Goal: Contribute content: Contribute content

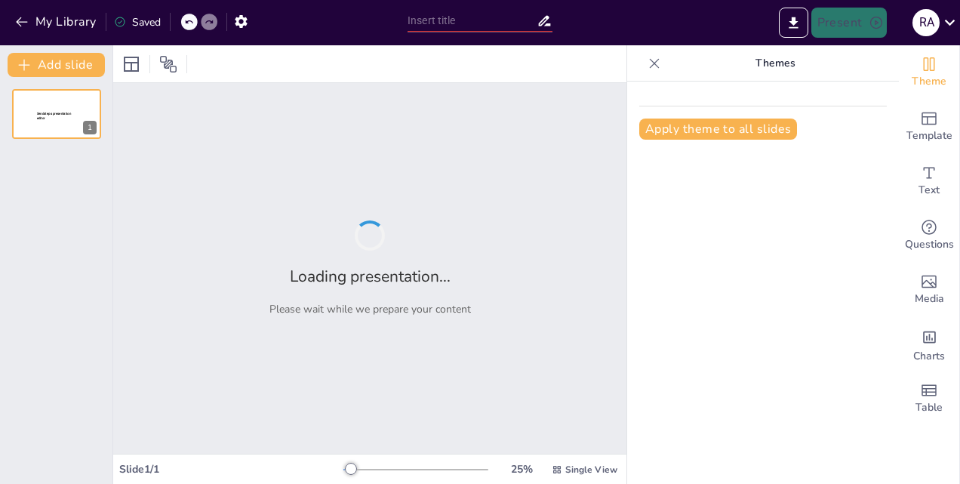
type input "Ensuring Safety: Comprehensive Pre-Start Procedures for Marine Gas Turbine Engi…"
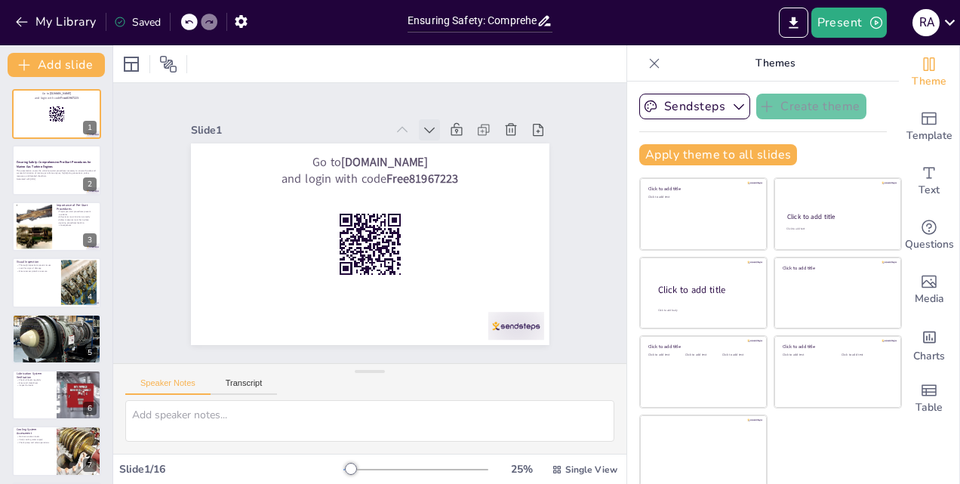
click at [281, 263] on icon at bounding box center [271, 273] width 20 height 20
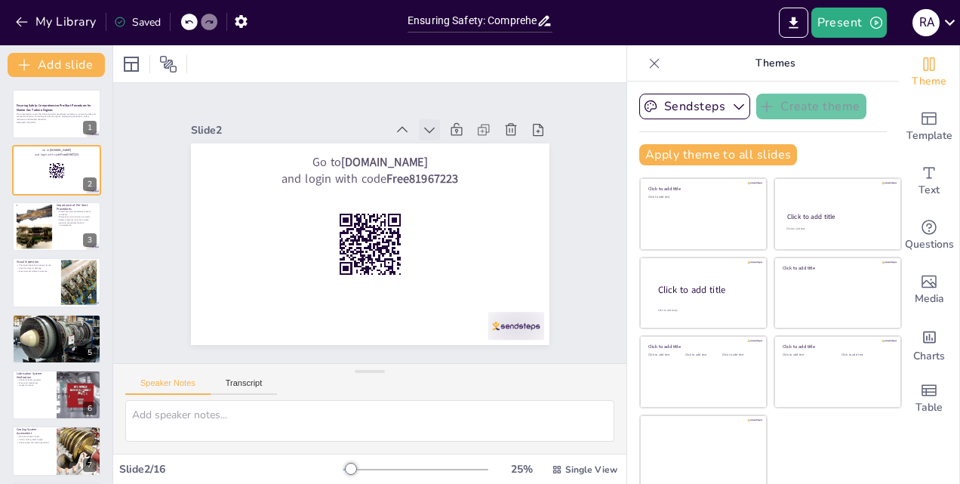
click at [468, 195] on icon at bounding box center [478, 205] width 21 height 21
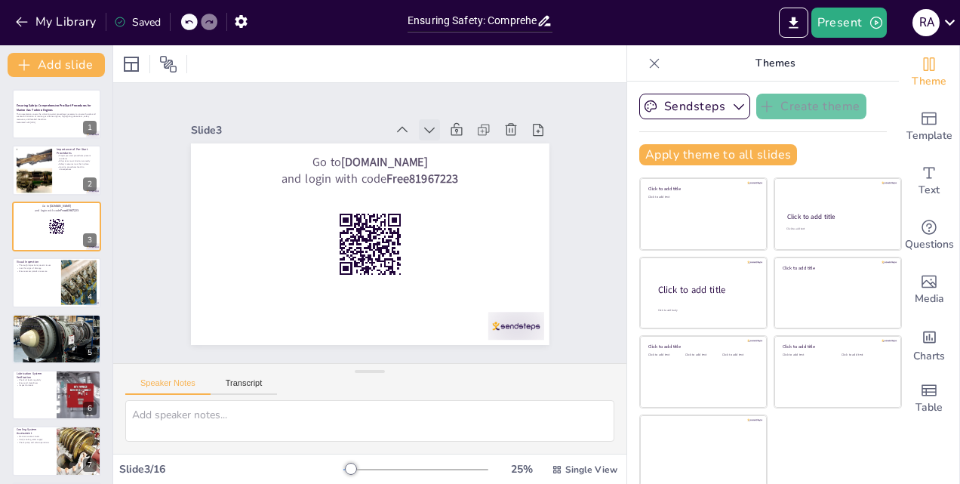
click at [470, 206] on icon at bounding box center [480, 216] width 21 height 21
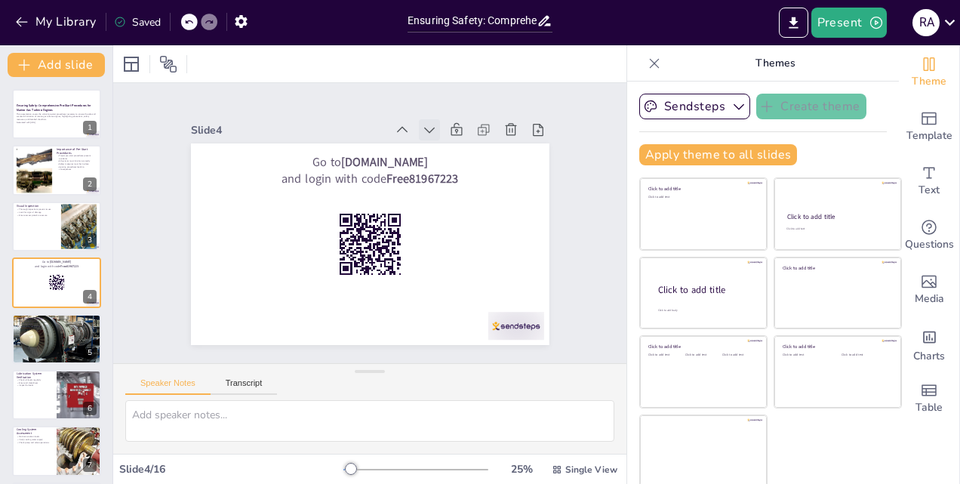
click at [456, 275] on icon at bounding box center [463, 282] width 15 height 15
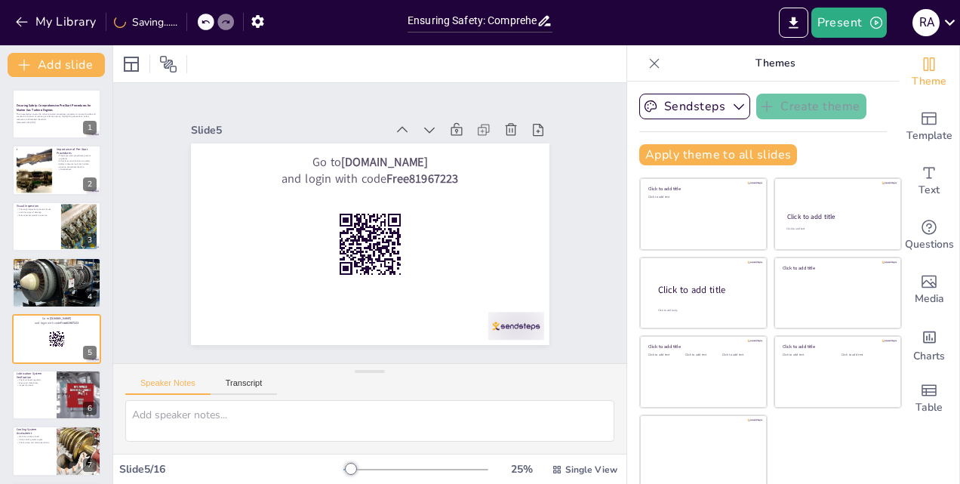
click at [470, 218] on icon at bounding box center [480, 228] width 20 height 20
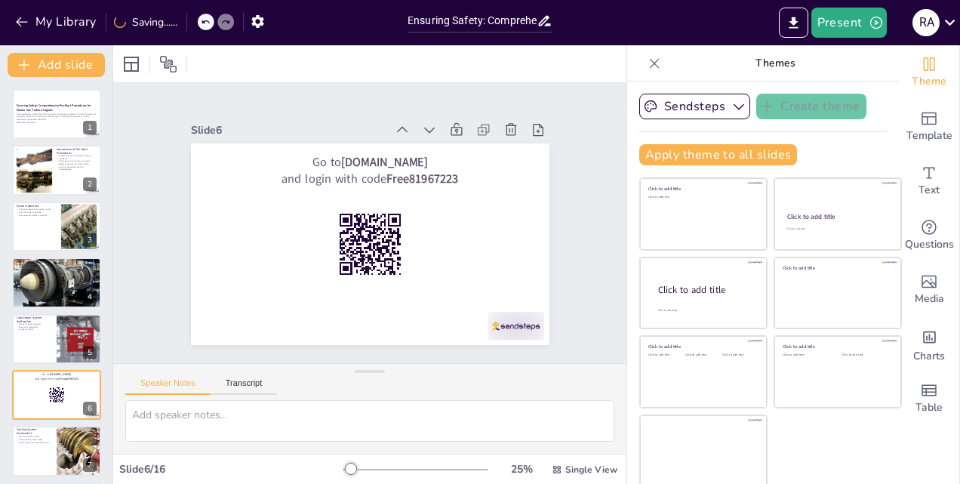
click at [329, 123] on icon at bounding box center [319, 124] width 20 height 20
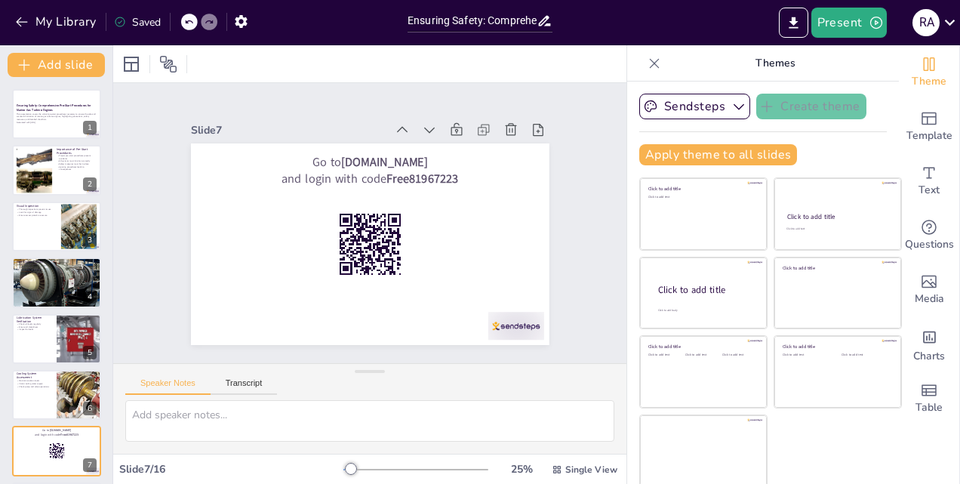
click at [470, 206] on icon at bounding box center [480, 216] width 21 height 21
click at [465, 183] on icon at bounding box center [475, 193] width 21 height 21
click at [420, 306] on icon at bounding box center [430, 316] width 20 height 20
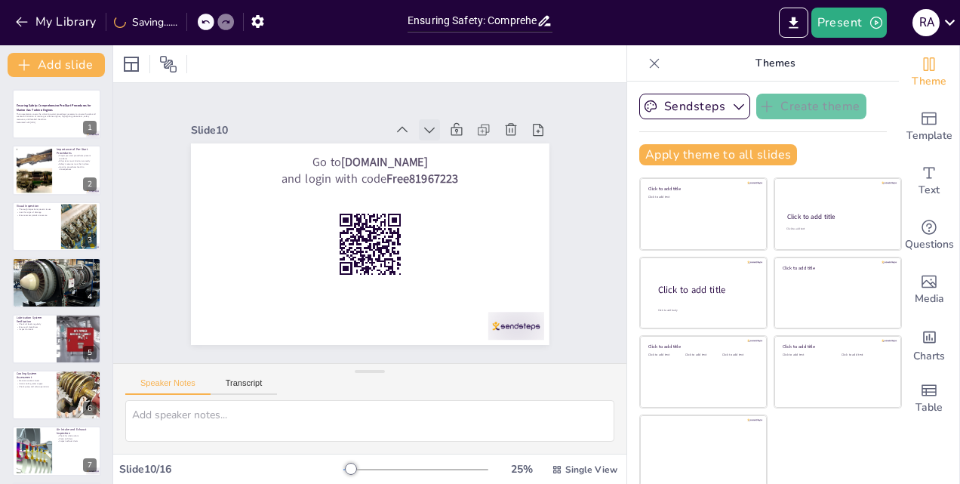
click at [467, 241] on icon at bounding box center [476, 250] width 19 height 19
click at [420, 306] on icon at bounding box center [430, 316] width 20 height 20
checkbox input "true"
click at [468, 195] on icon at bounding box center [478, 205] width 21 height 21
click at [470, 218] on icon at bounding box center [480, 228] width 20 height 20
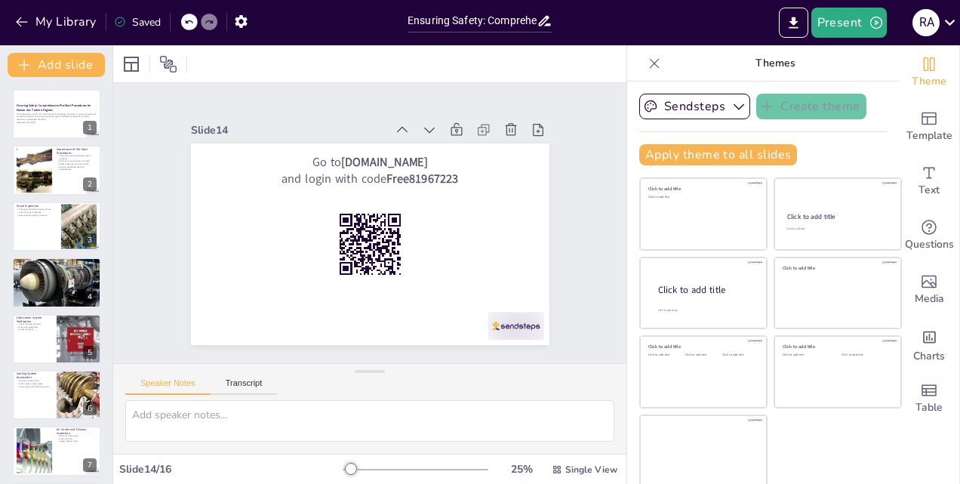
click at [458, 162] on icon at bounding box center [468, 172] width 20 height 20
click at [430, 299] on icon at bounding box center [439, 308] width 19 height 19
checkbox input "true"
click at [52, 281] on div at bounding box center [56, 282] width 91 height 68
type textarea "Fuel quality directly impacts engine performance. Contaminated fuel can lead to…"
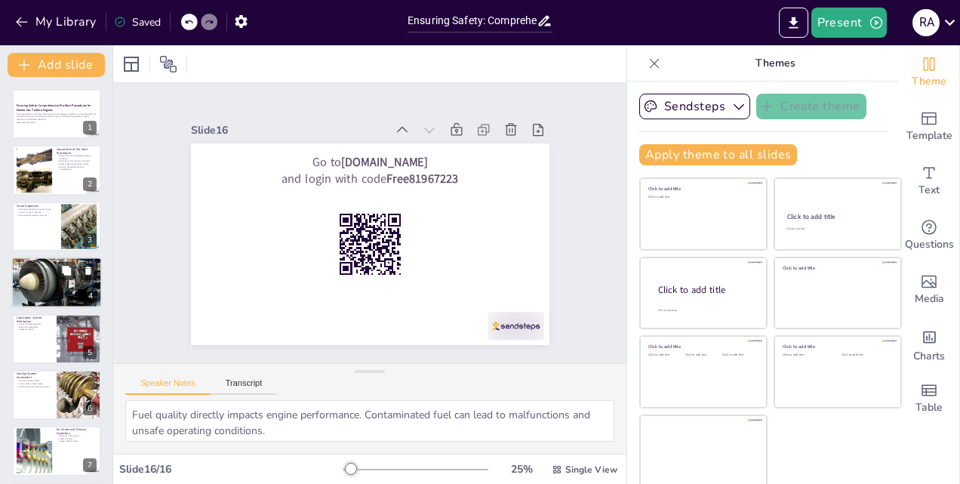
scroll to position [2, 0]
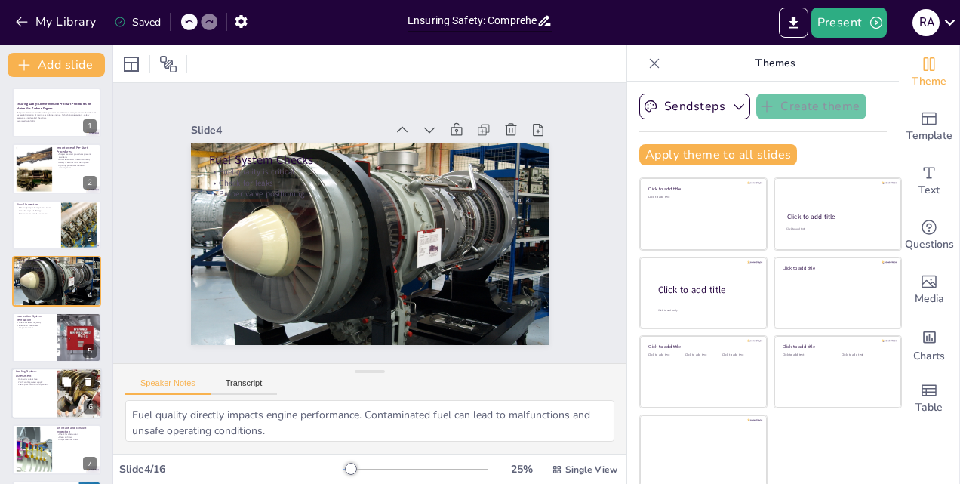
checkbox input "true"
click at [45, 401] on div at bounding box center [56, 392] width 91 height 51
type textarea "Maintaining proper coolant levels is essential for preventing overheating. Insu…"
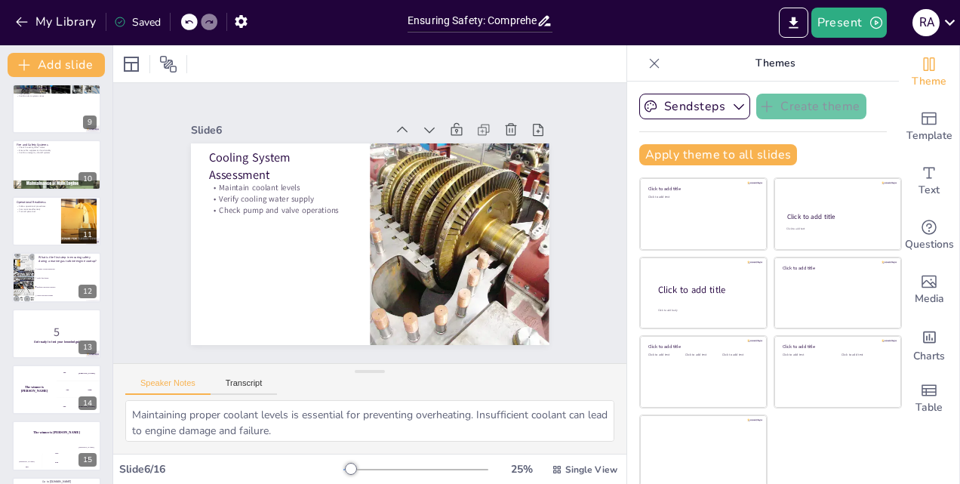
scroll to position [508, 0]
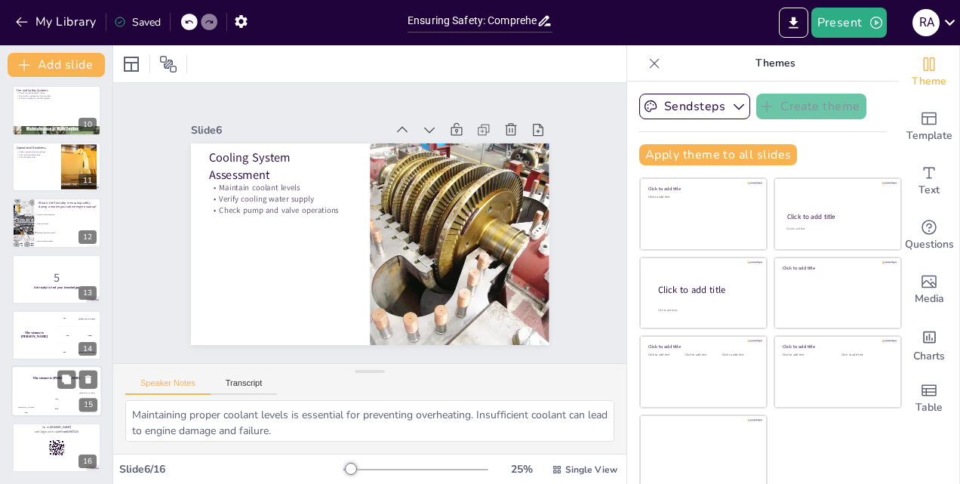
checkbox input "true"
click at [57, 392] on div "Jaap 200" at bounding box center [56, 405] width 30 height 26
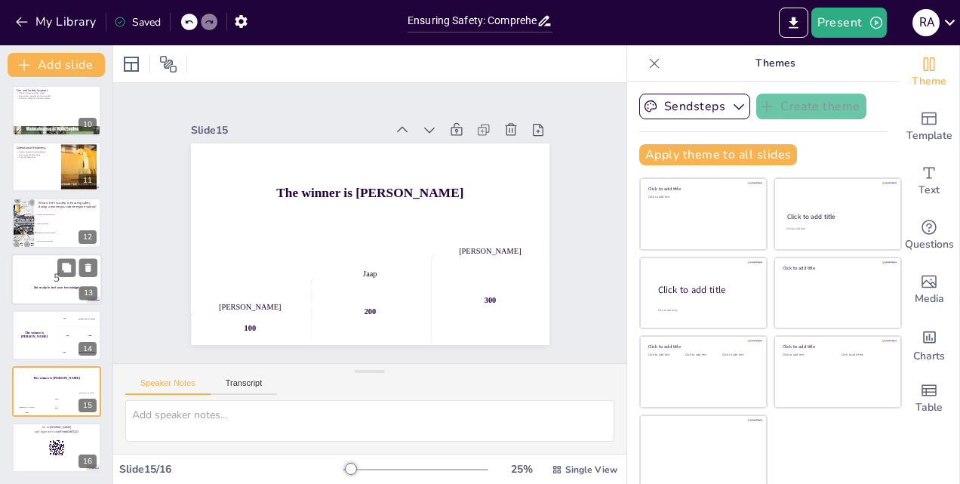
checkbox input "true"
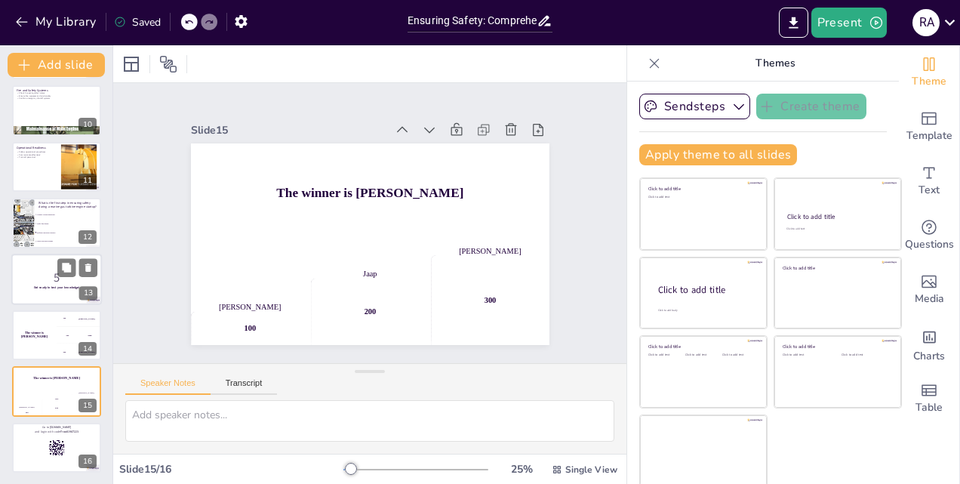
checkbox input "true"
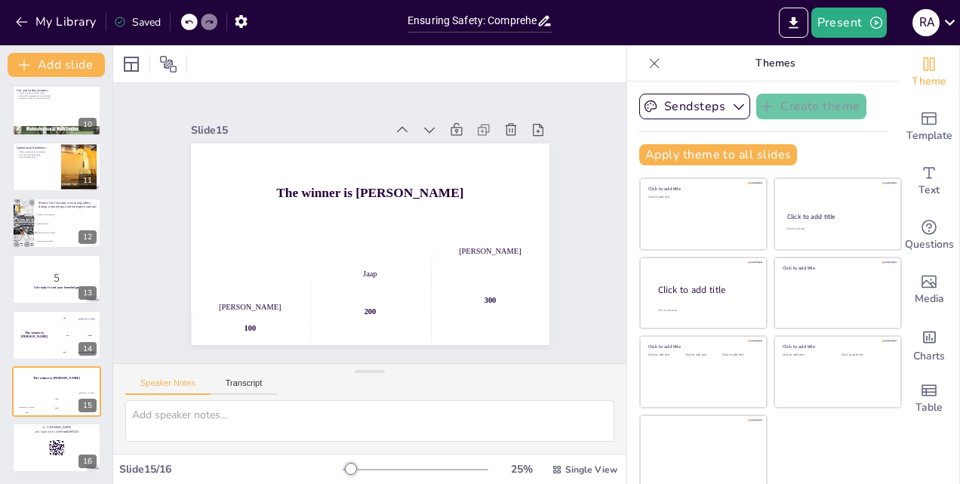
checkbox input "true"
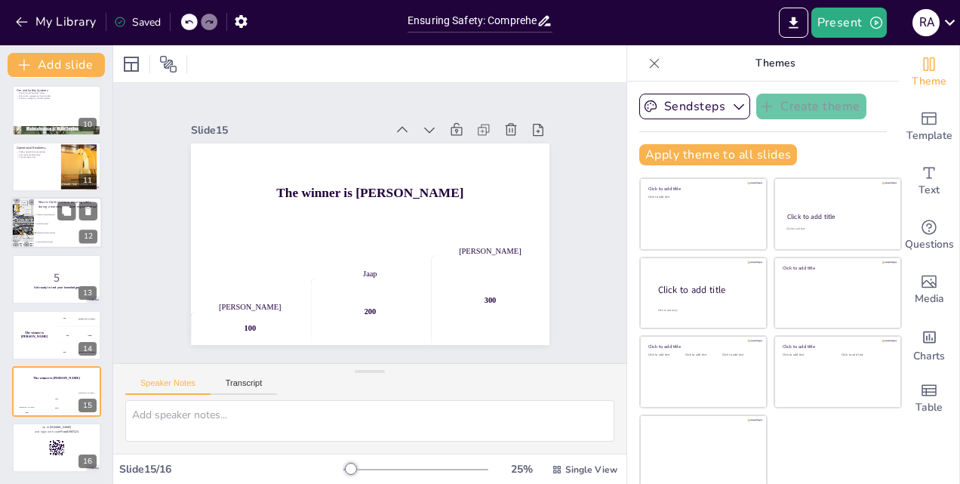
checkbox input "true"
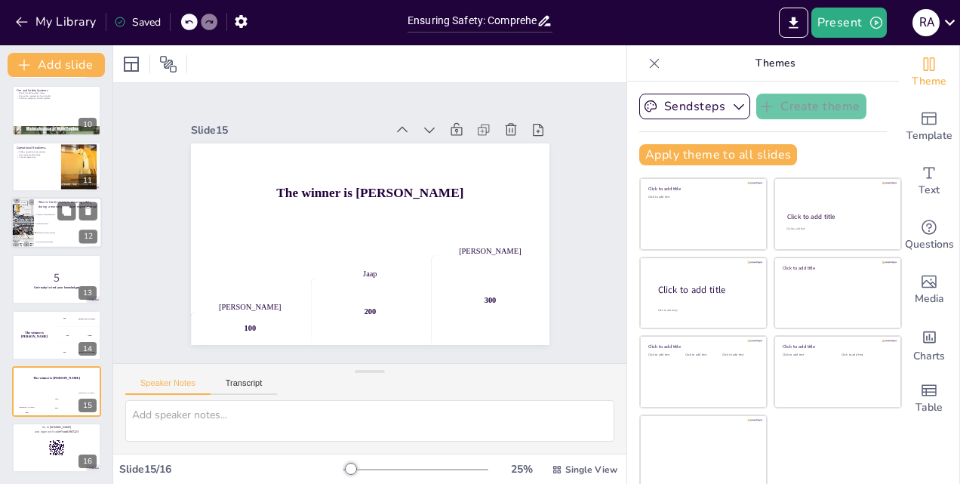
checkbox input "true"
click at [63, 232] on span "Perform a pre-start checklist" at bounding box center [68, 233] width 65 height 2
type textarea "The correct answer is "Perform a pre-start checklist." This step is crucial as …"
checkbox input "true"
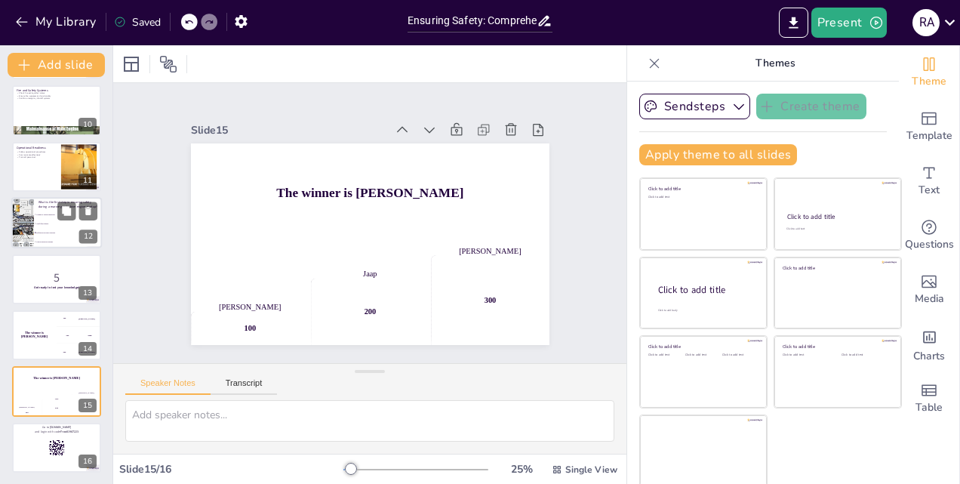
checkbox input "true"
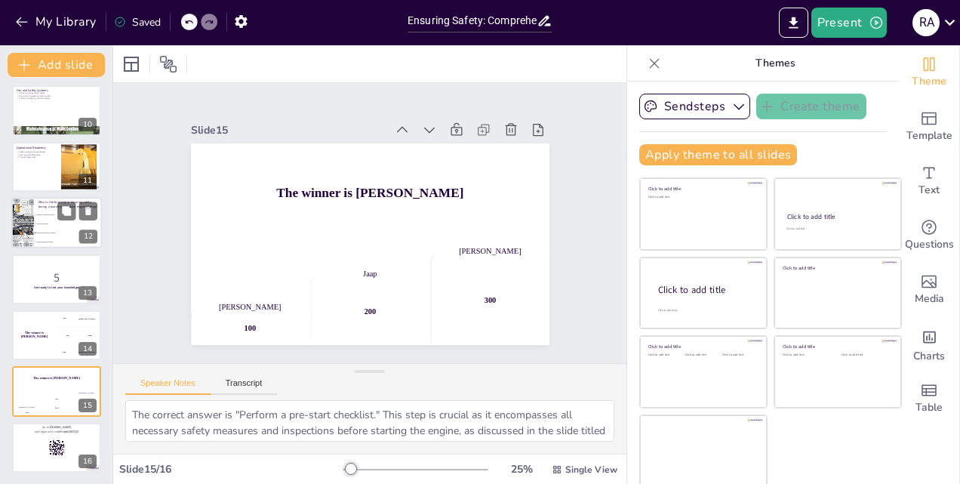
scroll to position [451, 0]
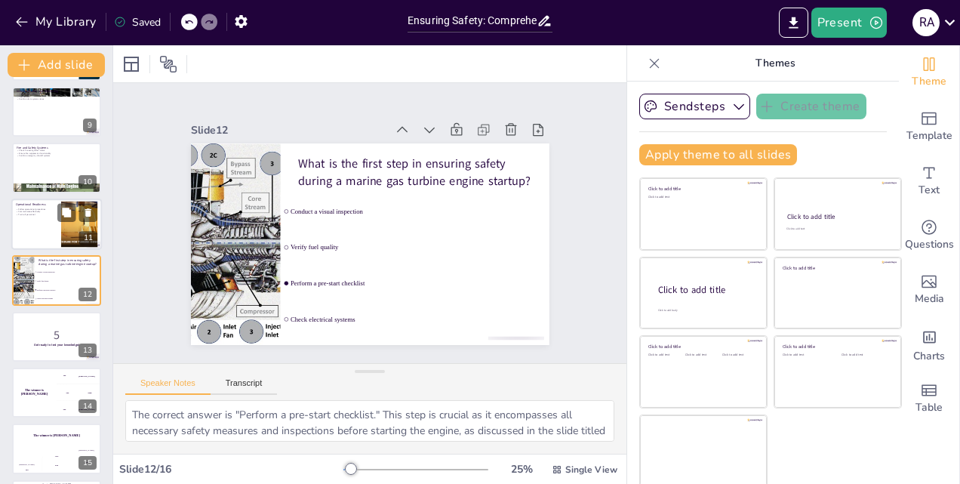
checkbox input "true"
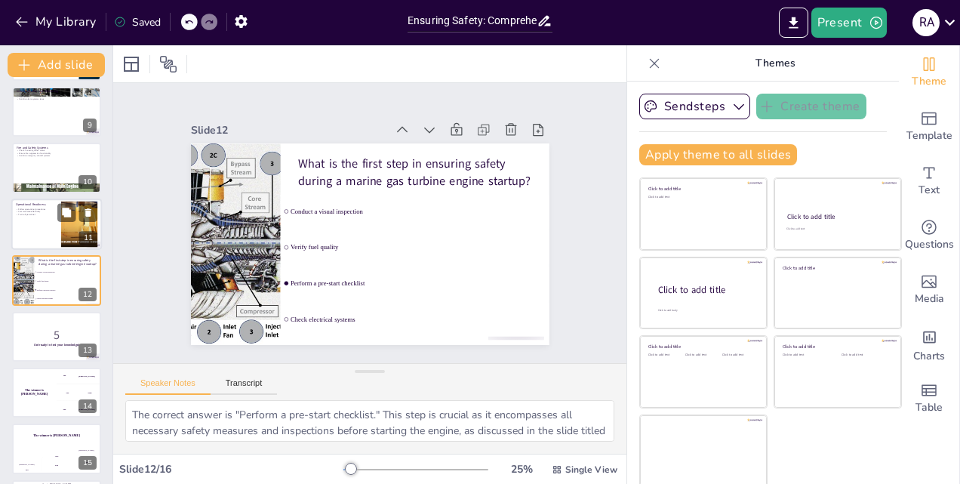
checkbox input "true"
click at [50, 214] on p "Train all personnel" at bounding box center [36, 214] width 41 height 3
type textarea "Following the manufacturer's operational procedures is crucial for ensuring tha…"
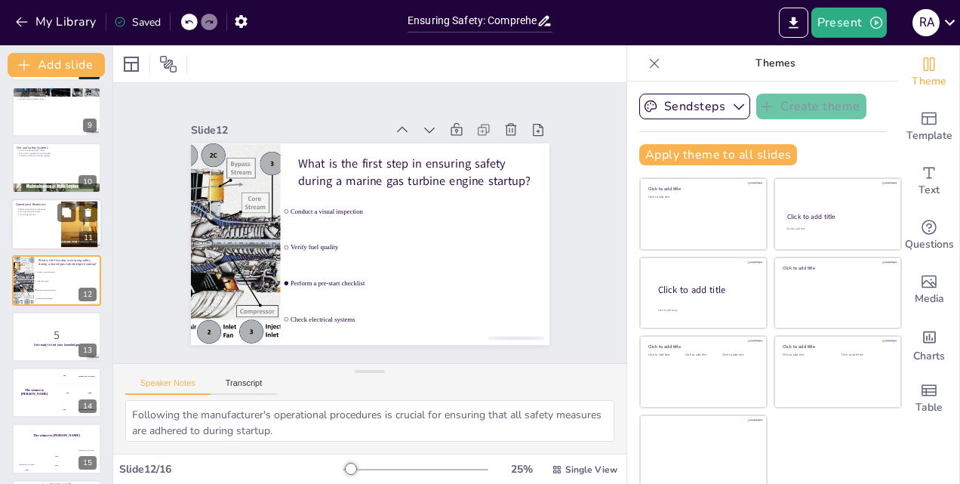
scroll to position [395, 0]
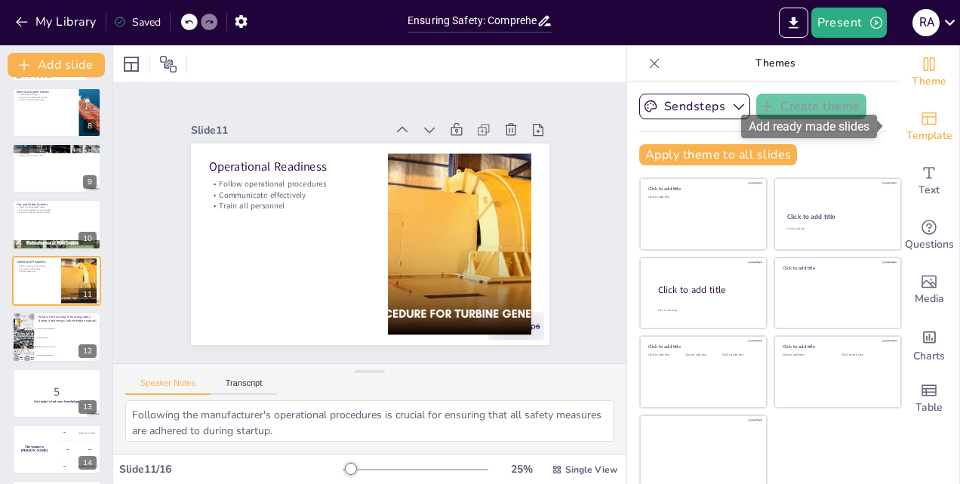
click at [920, 127] on icon "Add ready made slides" at bounding box center [929, 118] width 18 height 18
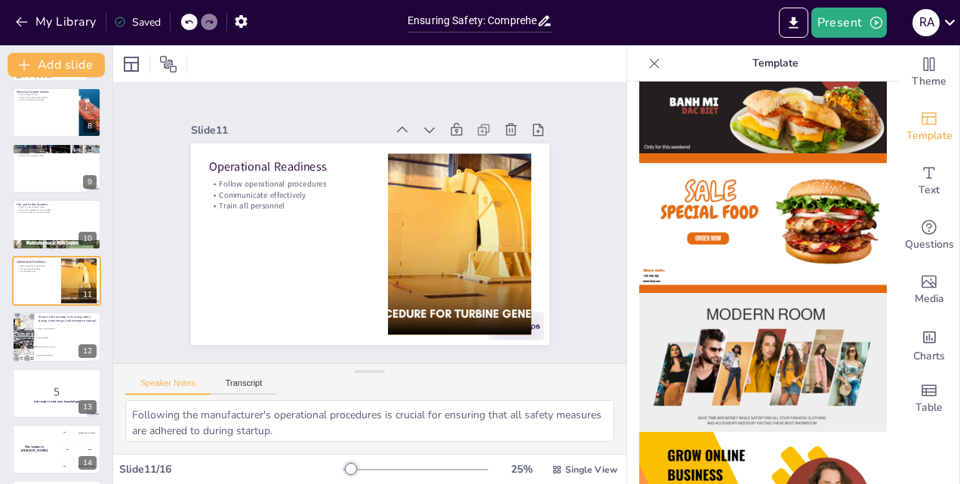
scroll to position [0, 0]
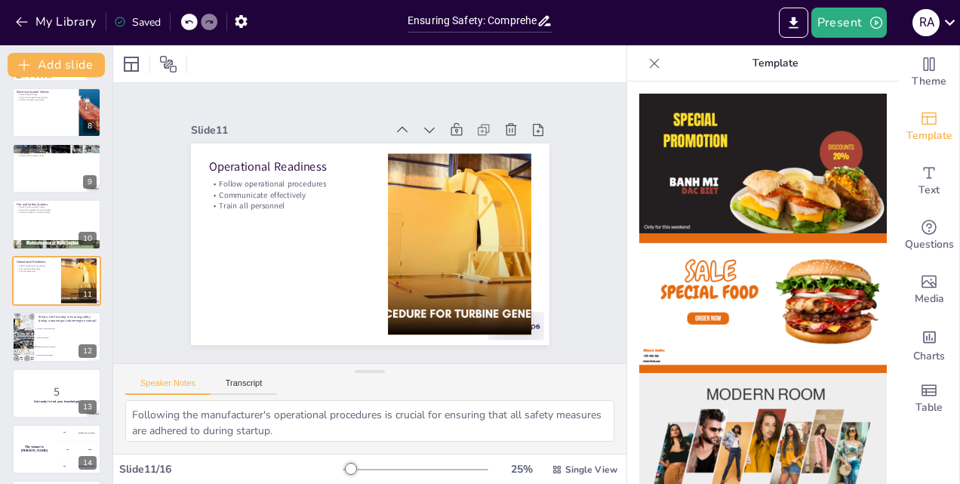
click at [650, 63] on icon at bounding box center [655, 63] width 10 height 10
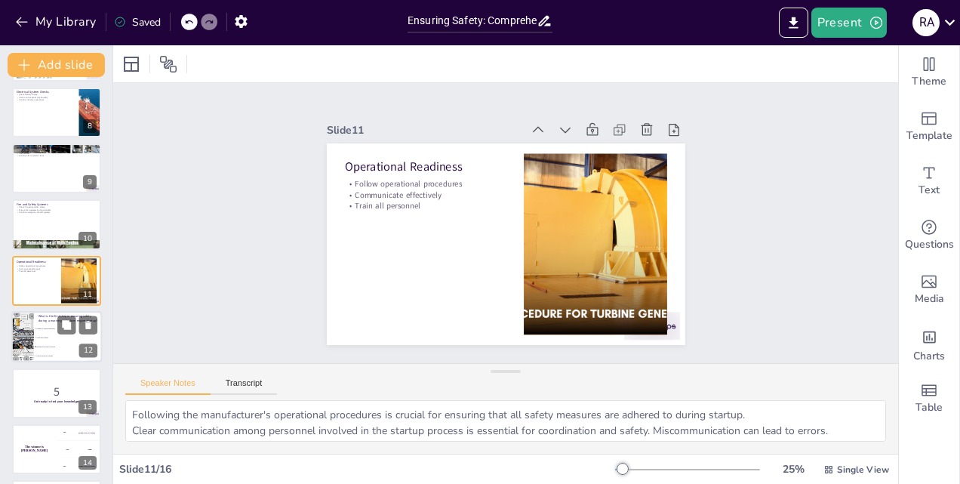
checkbox input "true"
click at [44, 332] on ul "Conduct a visual inspection Verify fuel quality Perform a pre-start checklist C…" at bounding box center [68, 341] width 67 height 35
type textarea "The correct answer is "Perform a pre-start checklist." This step is crucial as …"
checkbox input "true"
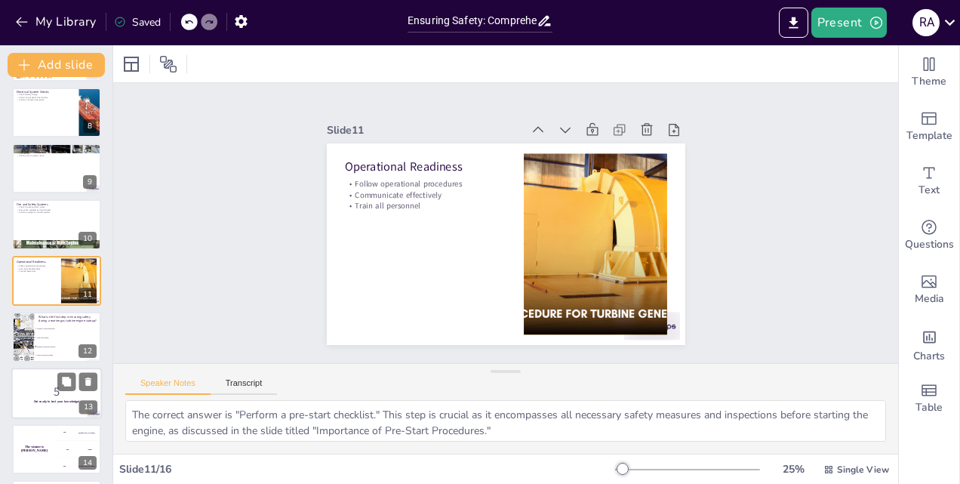
scroll to position [451, 0]
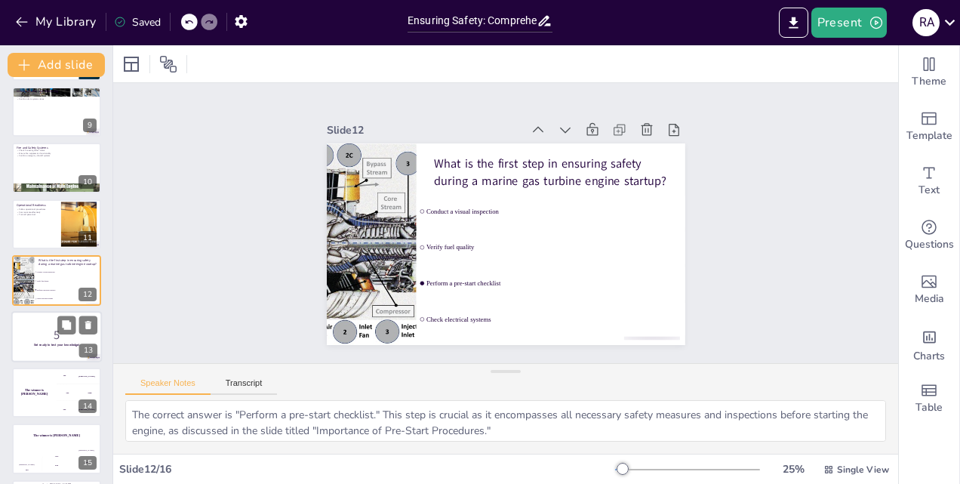
checkbox input "true"
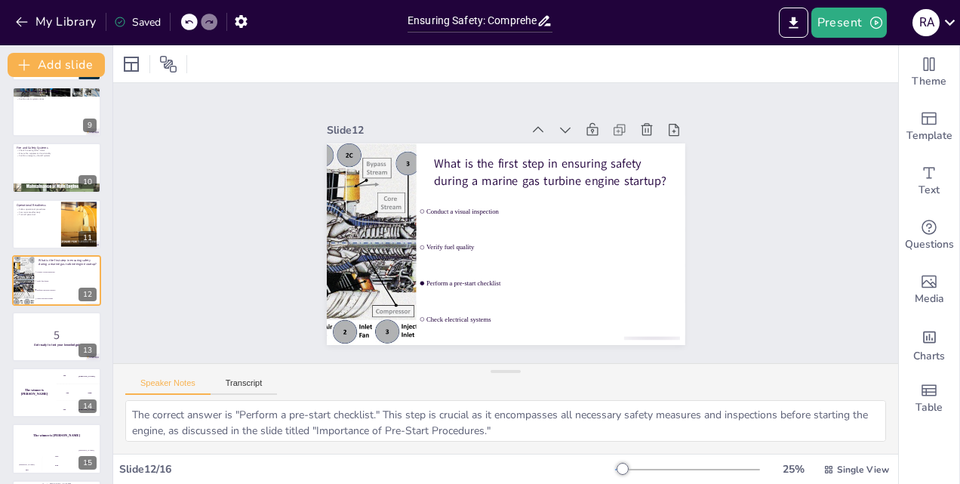
checkbox input "true"
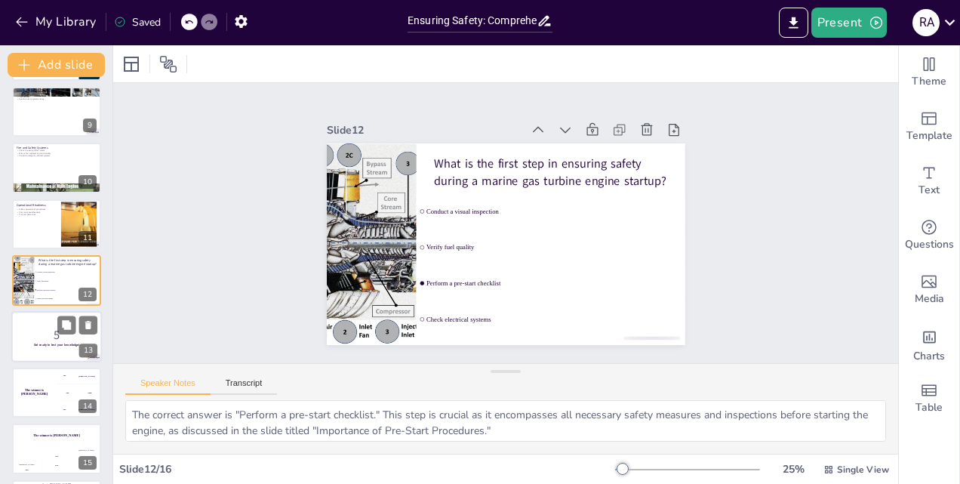
checkbox input "true"
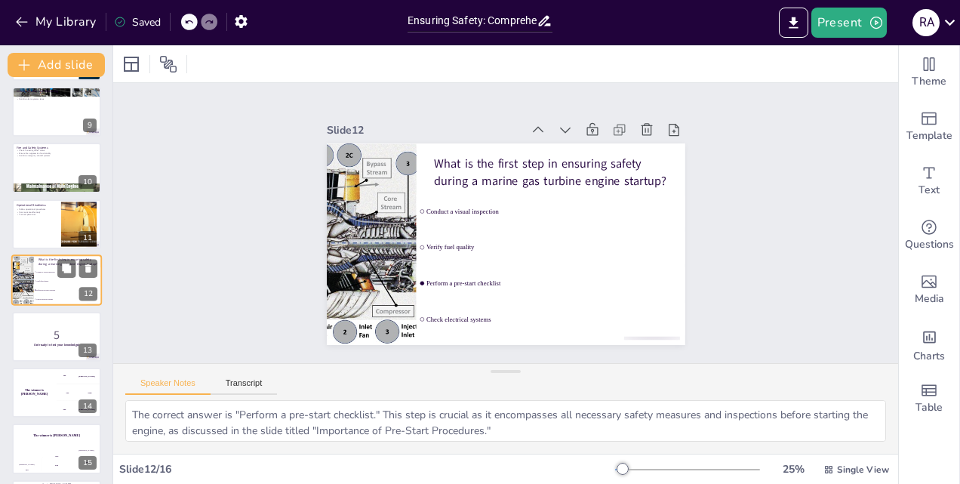
checkbox input "true"
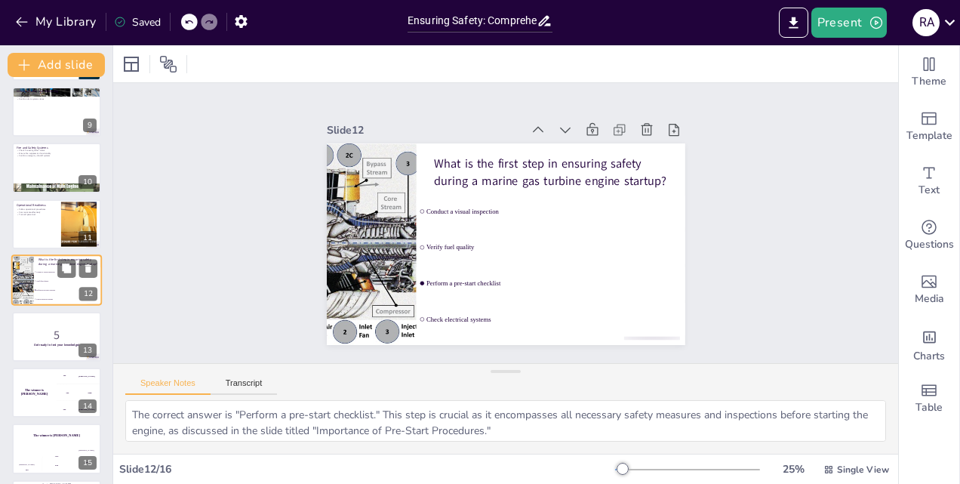
checkbox input "true"
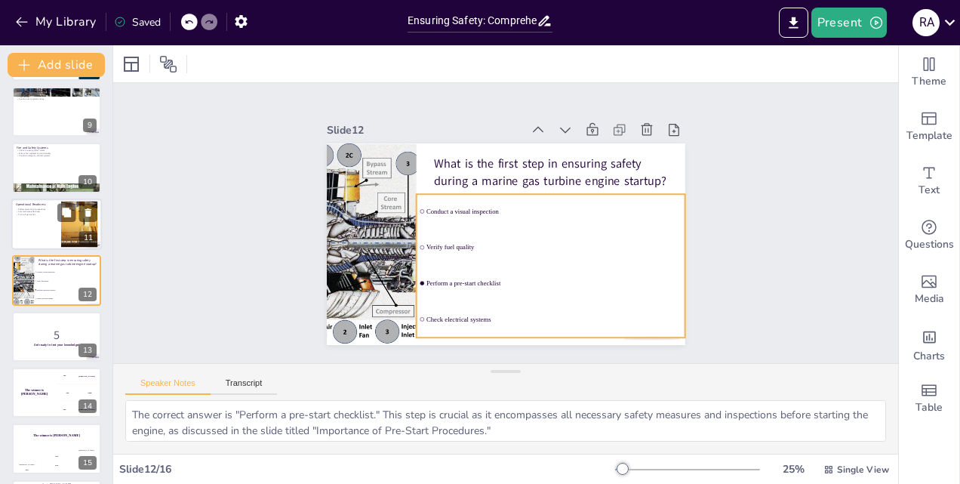
checkbox input "true"
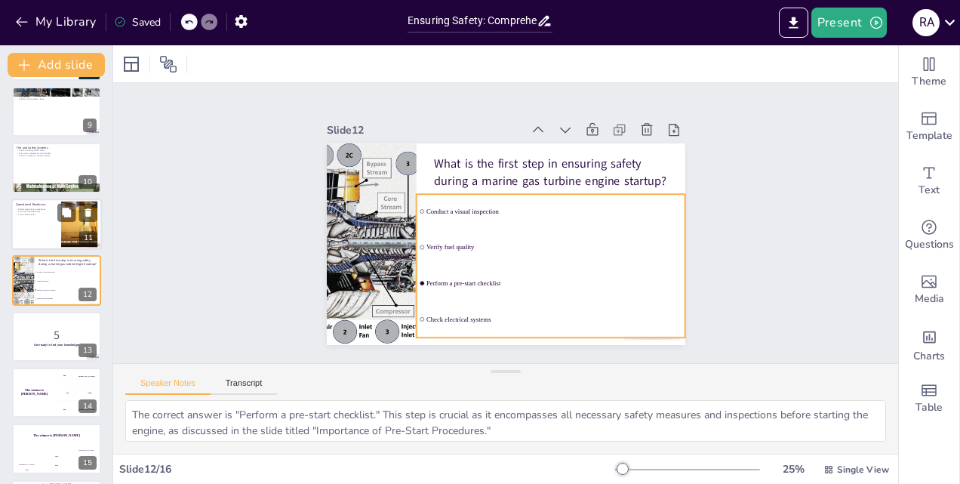
checkbox input "true"
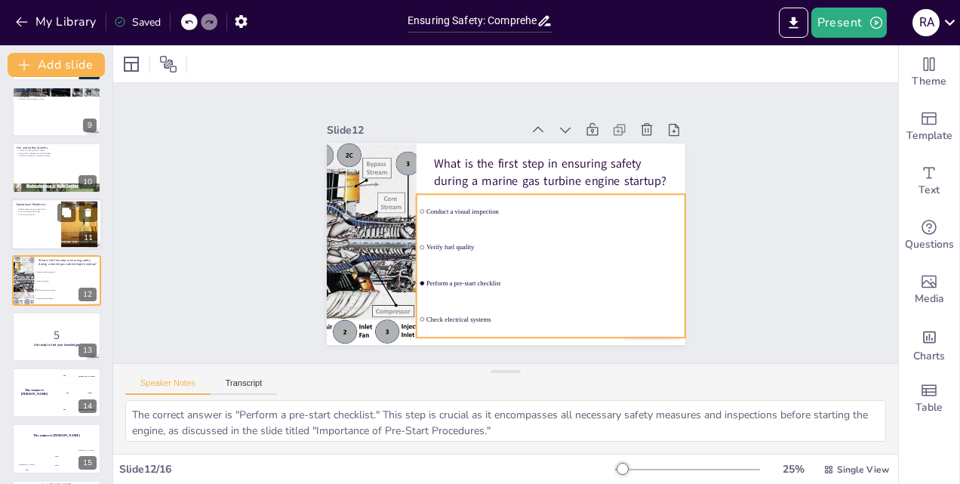
checkbox input "true"
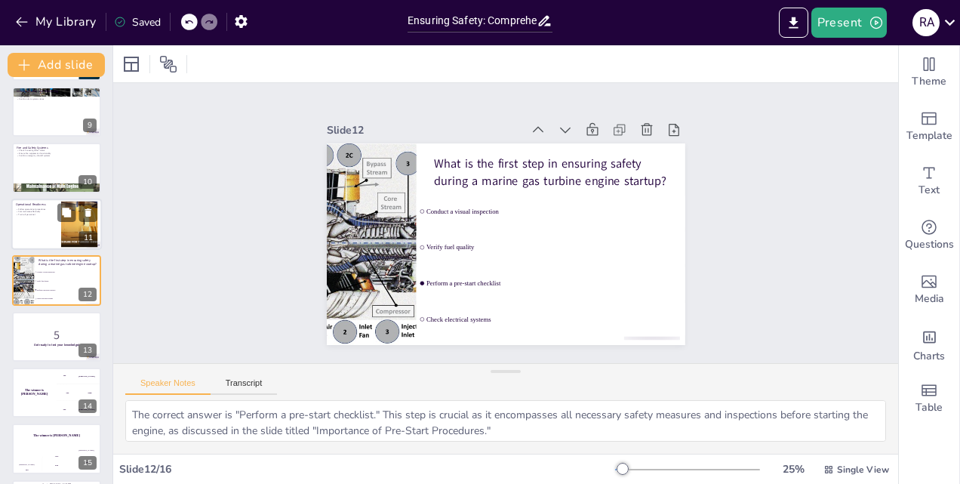
checkbox input "true"
click at [29, 232] on div at bounding box center [56, 223] width 91 height 51
type textarea "Following the manufacturer's operational procedures is crucial for ensuring tha…"
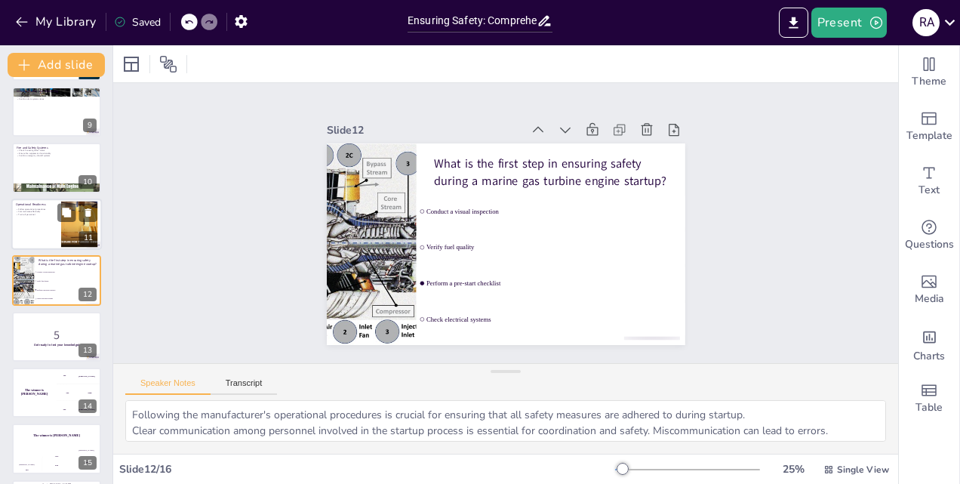
scroll to position [395, 0]
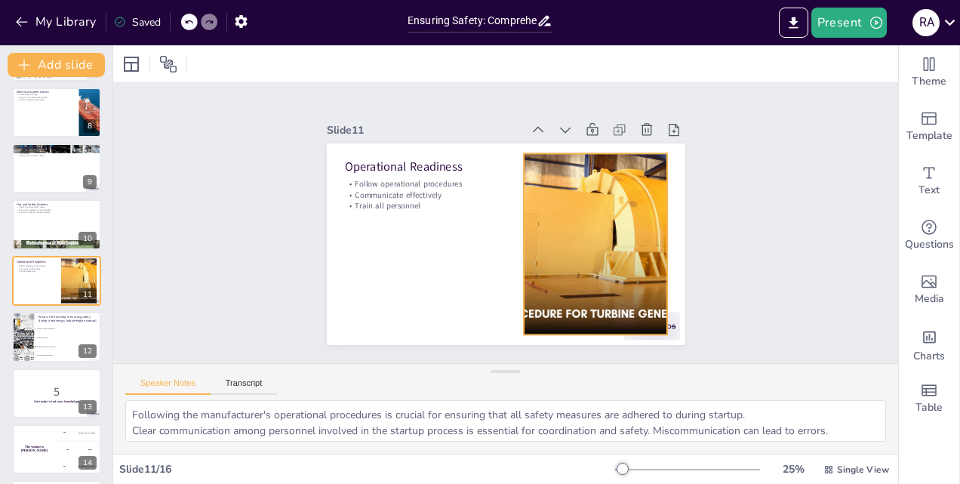
checkbox input "true"
click at [795, 26] on icon "Export to PowerPoint" at bounding box center [793, 23] width 16 height 16
click at [22, 21] on icon "button" at bounding box center [21, 22] width 11 height 10
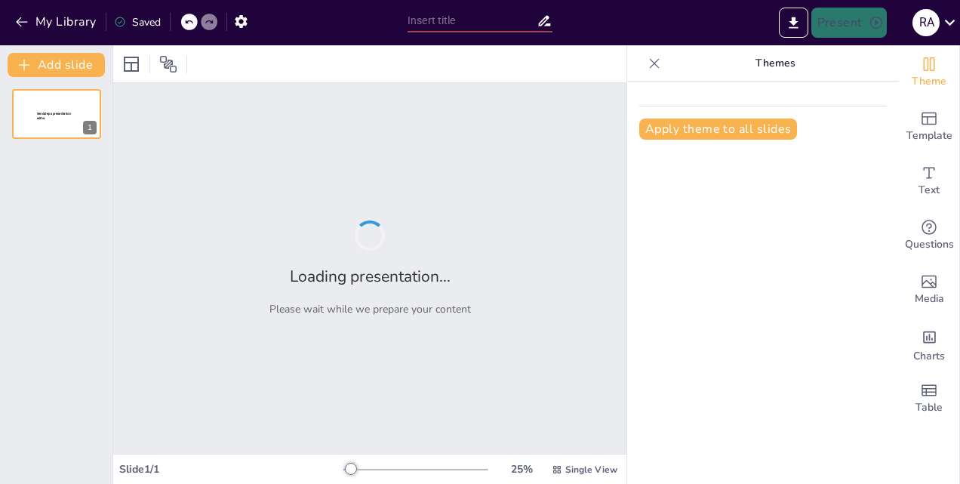
type input "Ensuring Safety: Comprehensive Pre-Start Procedures for Marine Gas Turbine Engi…"
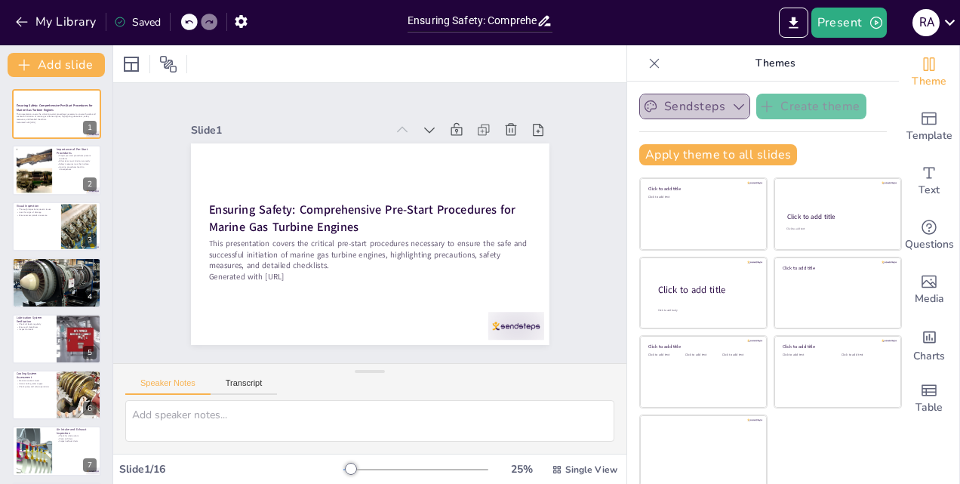
click at [733, 107] on icon "button" at bounding box center [738, 107] width 11 height 6
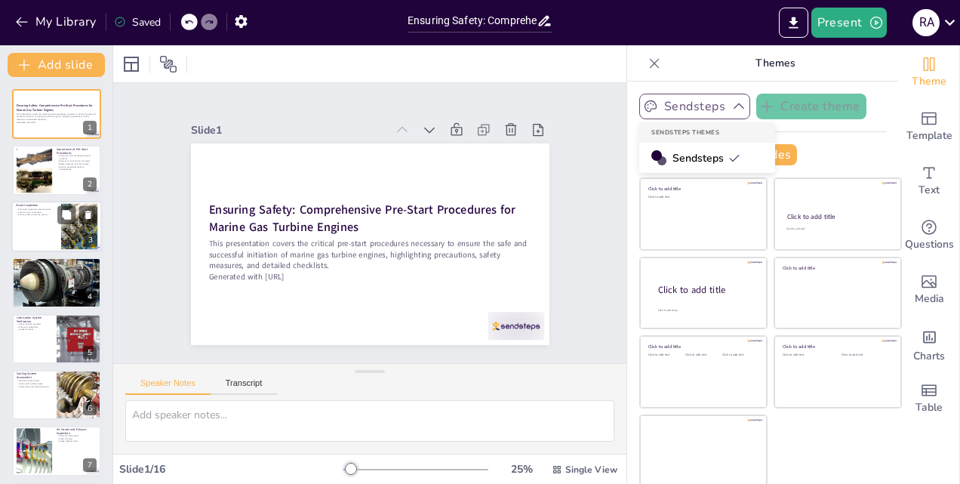
checkbox input "true"
click at [41, 226] on div at bounding box center [56, 226] width 91 height 51
type textarea "Conducting thorough inspections can help identify potential problems that could…"
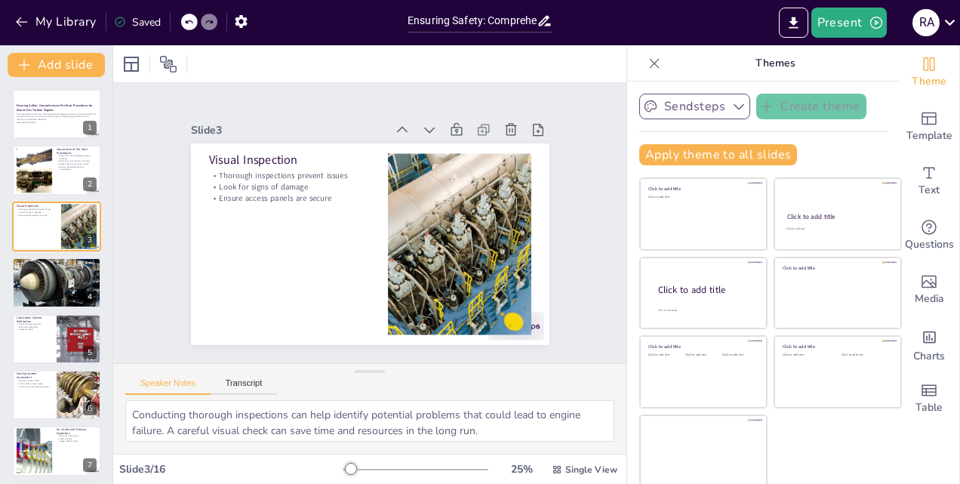
checkbox input "true"
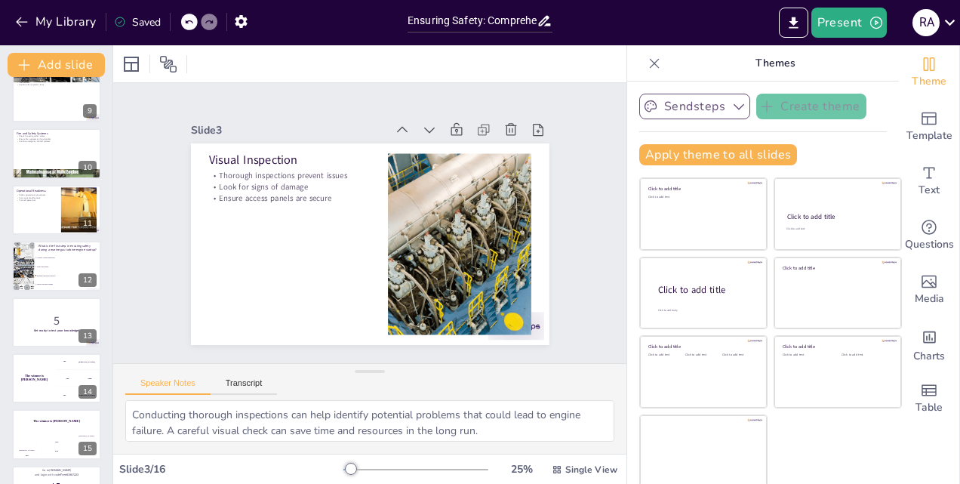
scroll to position [508, 0]
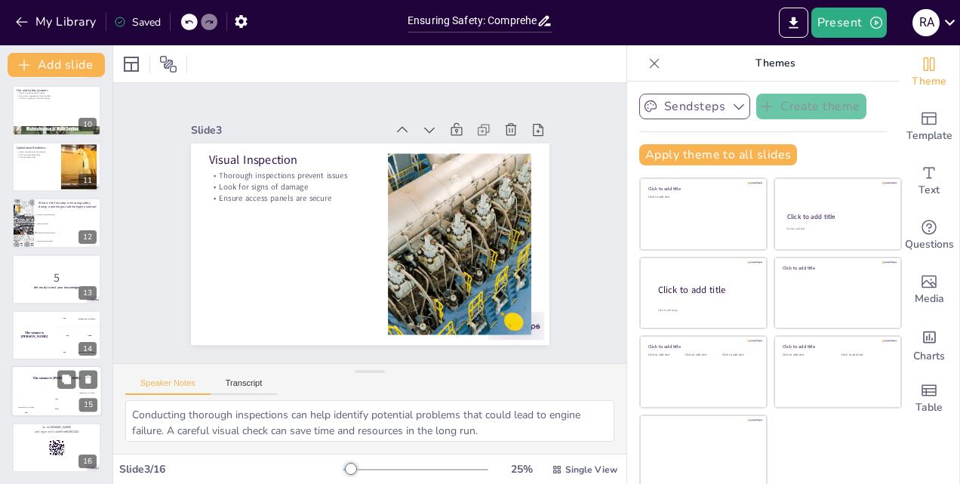
checkbox input "true"
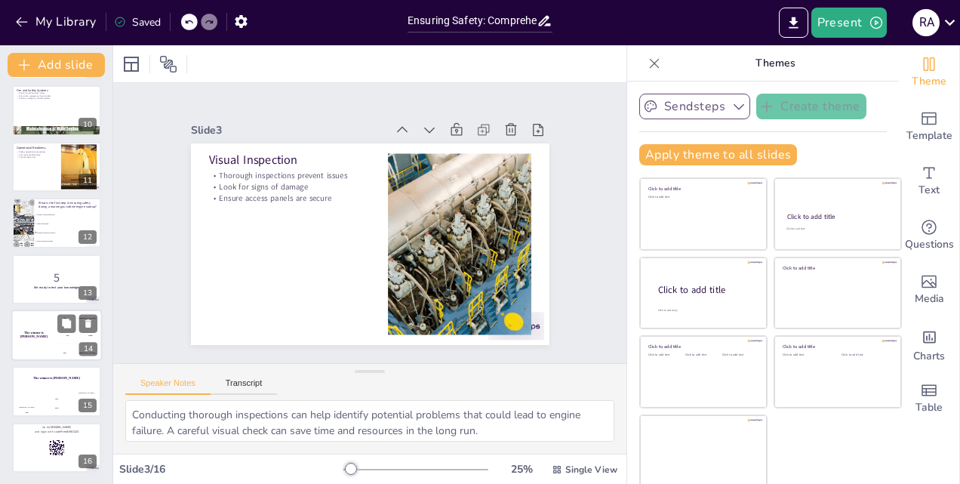
checkbox input "true"
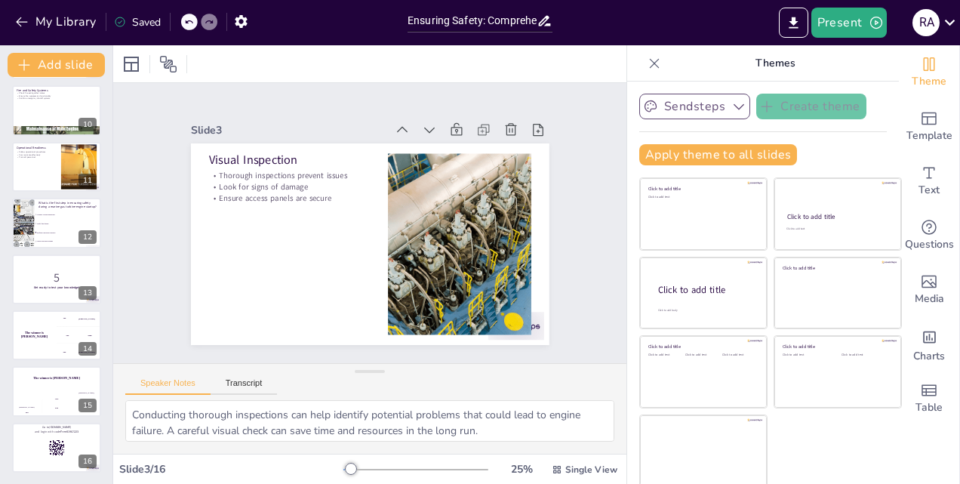
checkbox input "true"
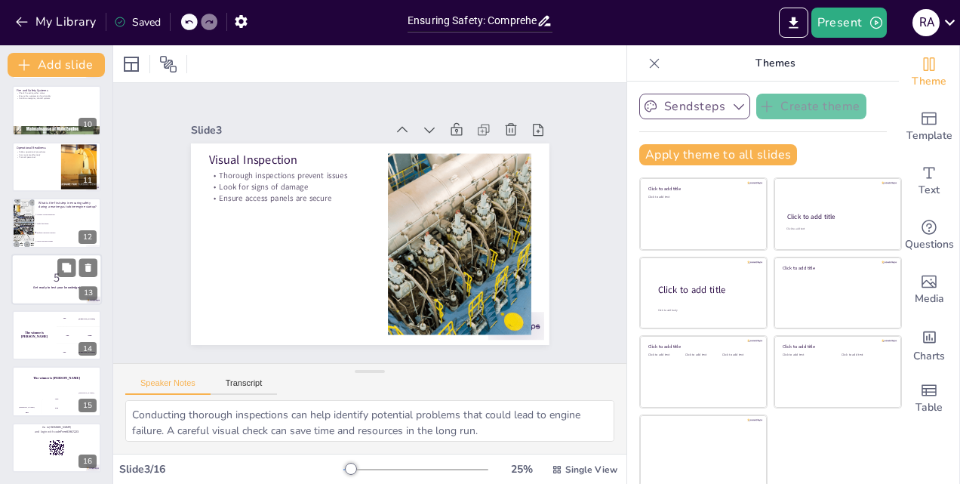
checkbox input "true"
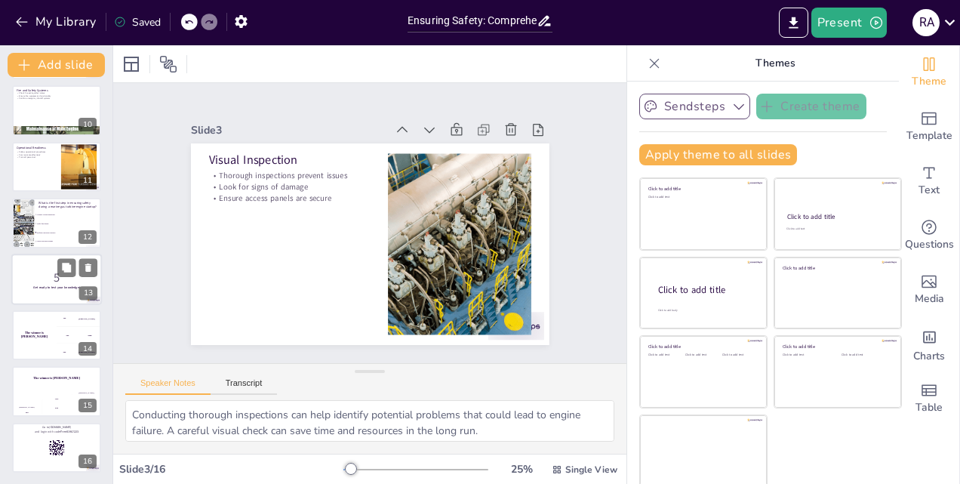
checkbox input "true"
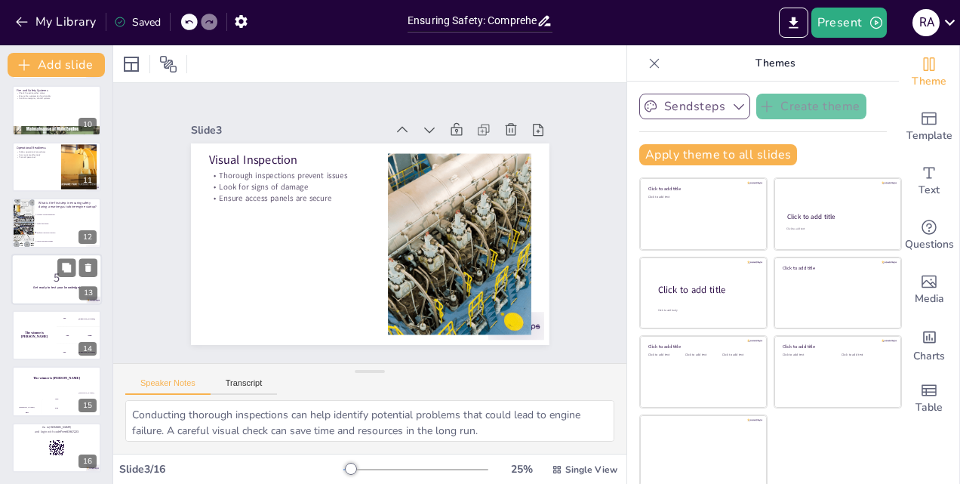
checkbox input "true"
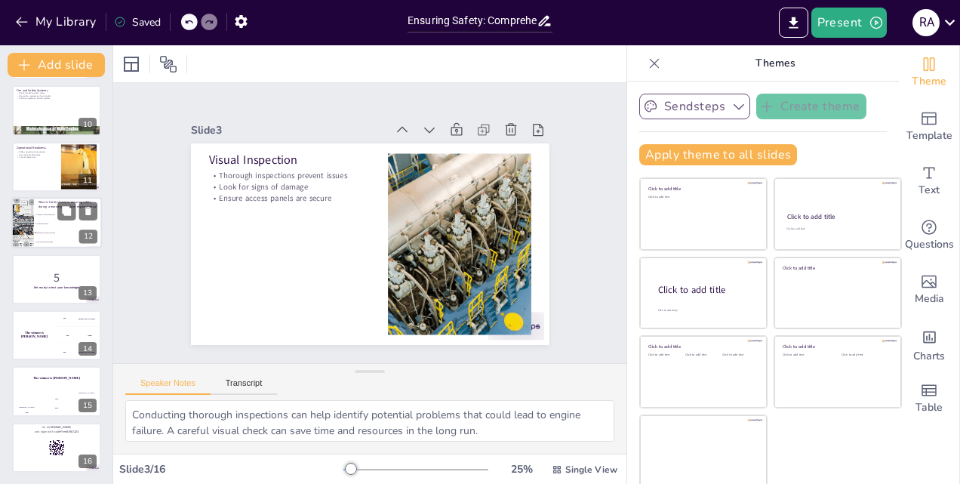
checkbox input "true"
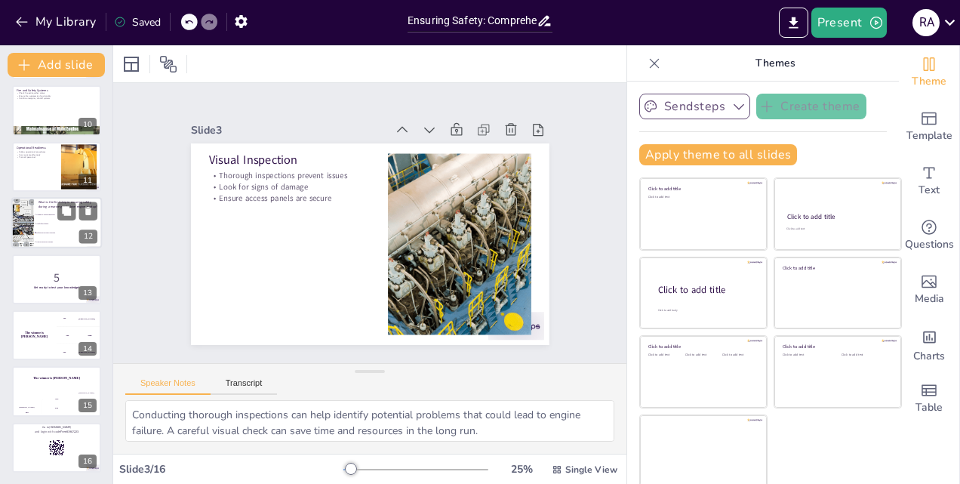
checkbox input "true"
click at [35, 223] on input "checkbox" at bounding box center [35, 223] width 1 height 1
checkbox input "false"
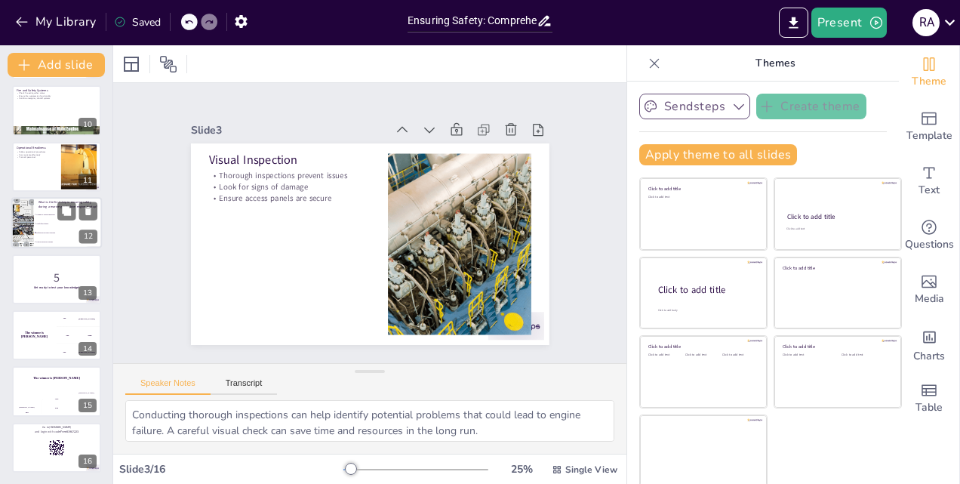
type textarea "The correct answer is "Perform a pre-start checklist." This step is crucial as …"
checkbox input "true"
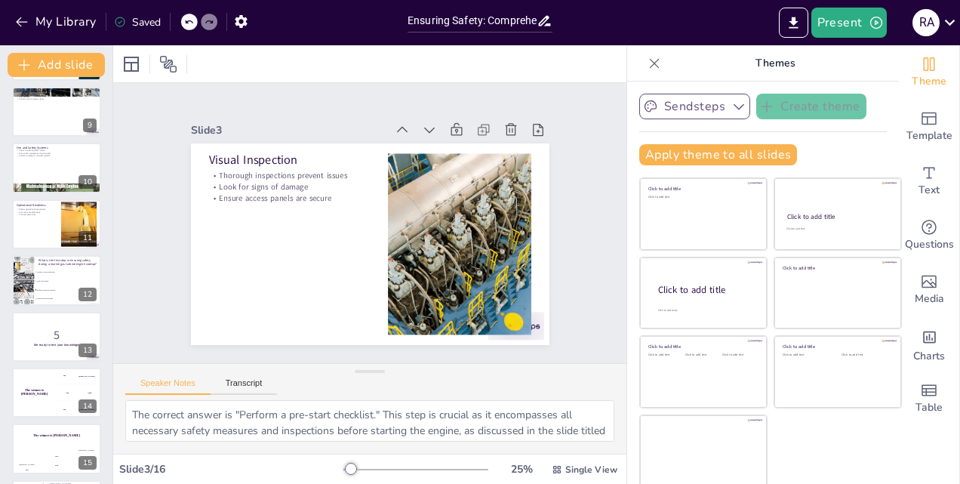
checkbox input "true"
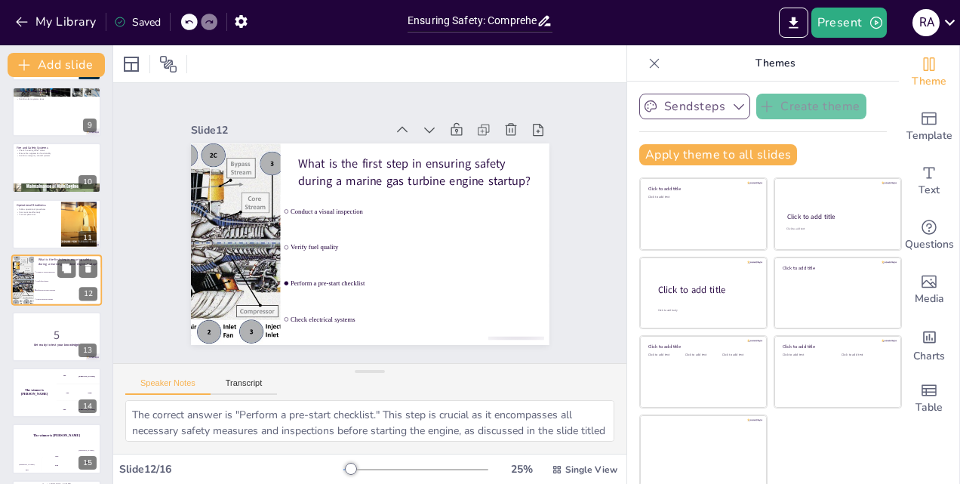
checkbox input "true"
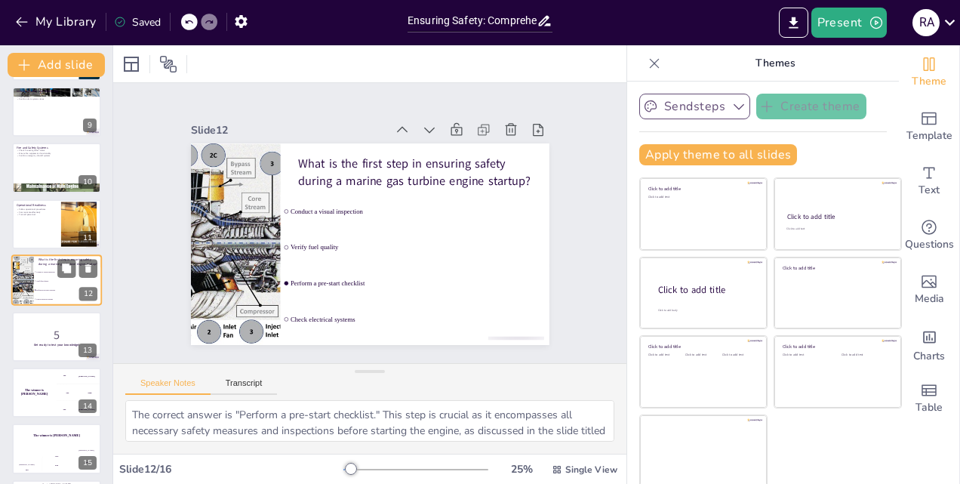
checkbox input "true"
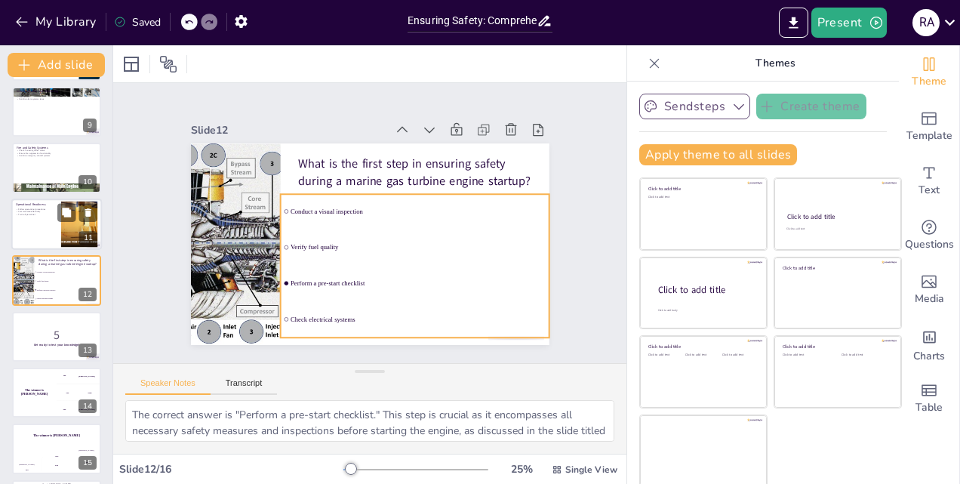
checkbox input "true"
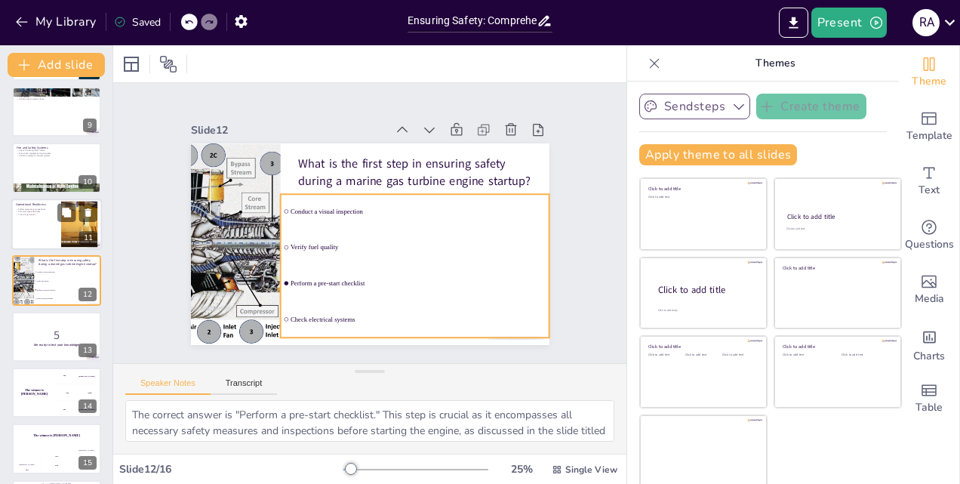
checkbox input "true"
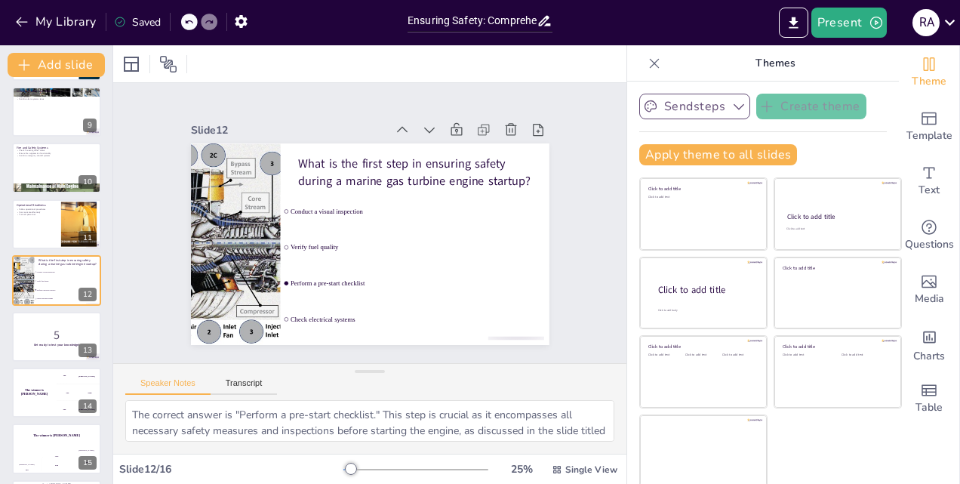
scroll to position [149, 0]
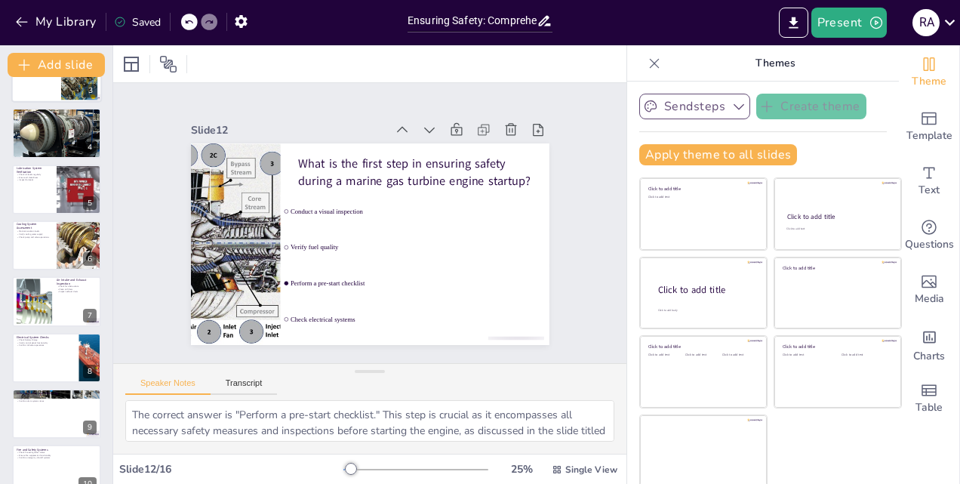
checkbox input "true"
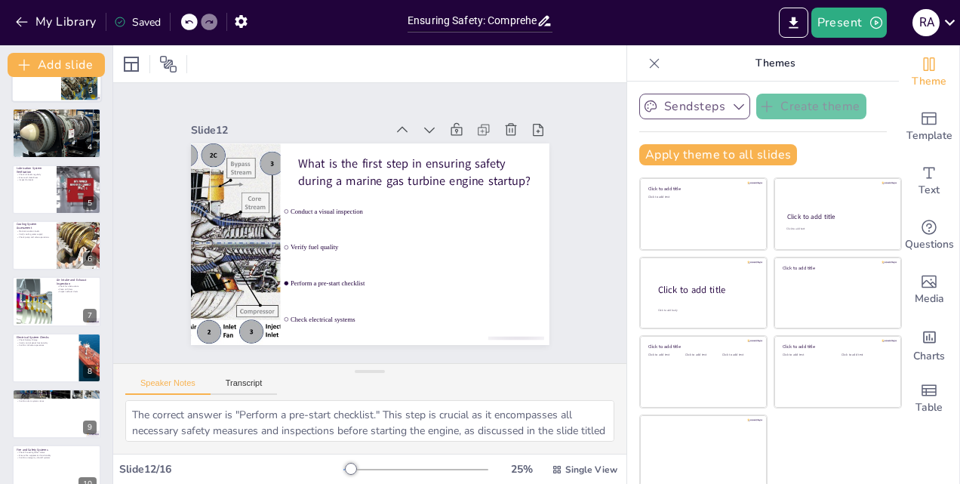
checkbox input "true"
drag, startPoint x: 75, startPoint y: 91, endPoint x: 305, endPoint y: 53, distance: 232.4
click at [305, 53] on div at bounding box center [369, 63] width 513 height 37
checkbox input "true"
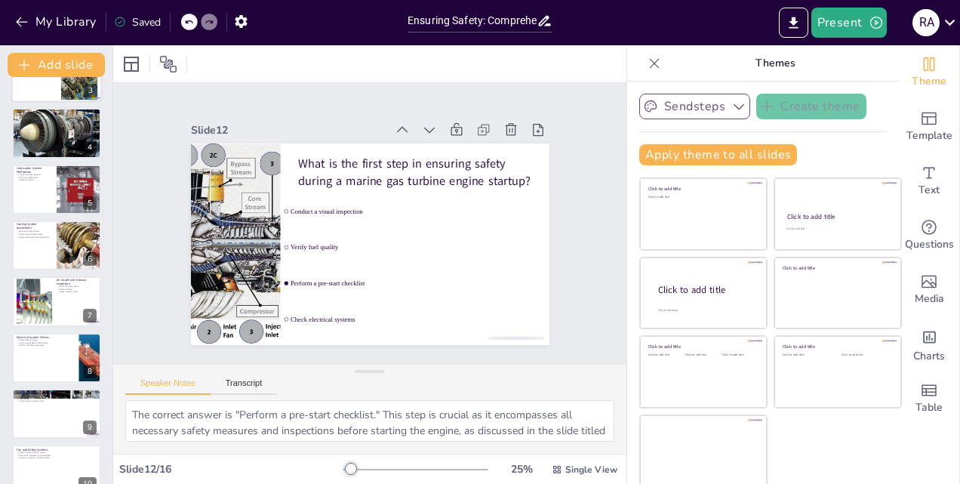
checkbox input "true"
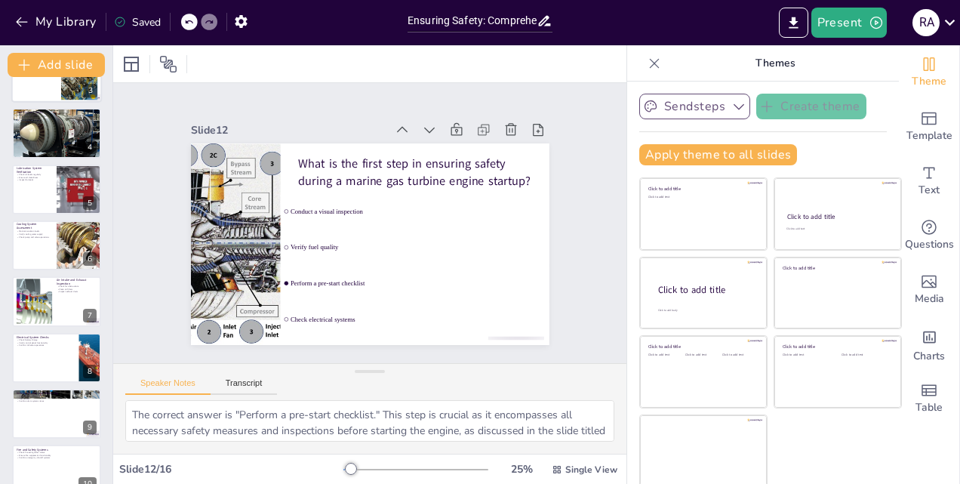
checkbox input "true"
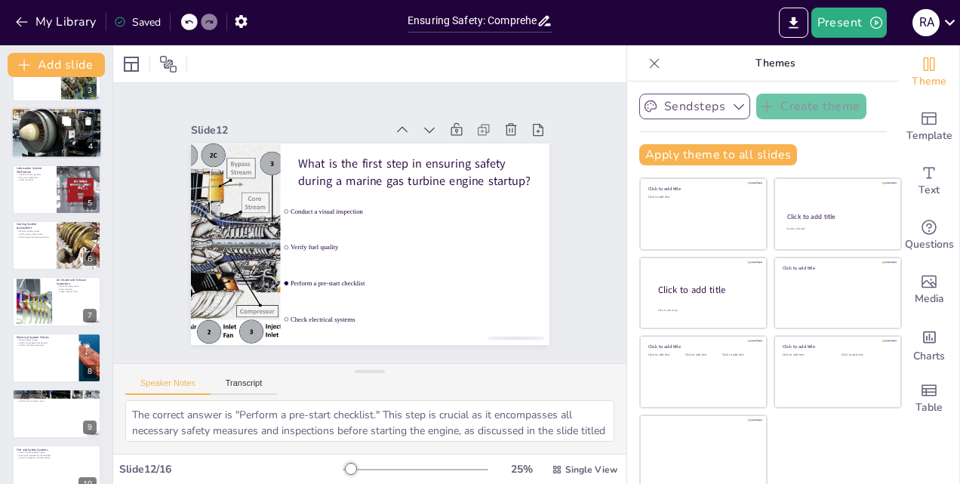
checkbox input "true"
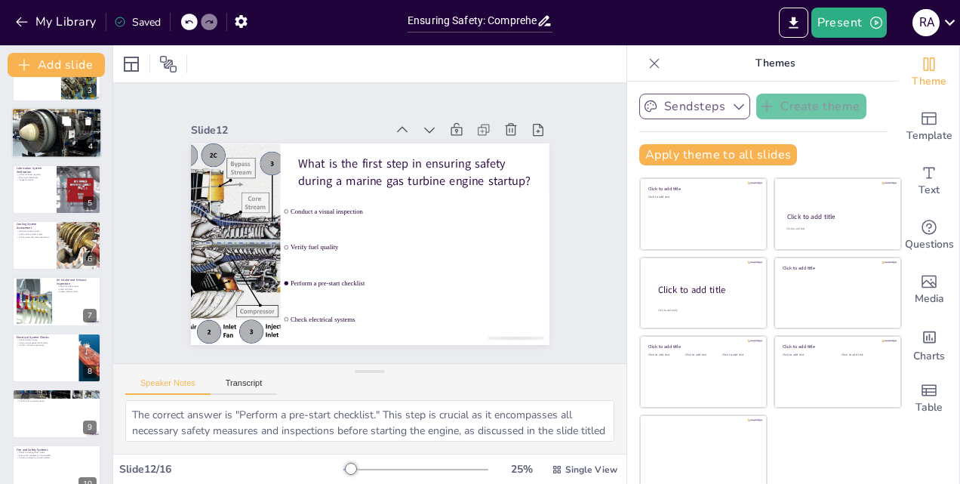
checkbox input "true"
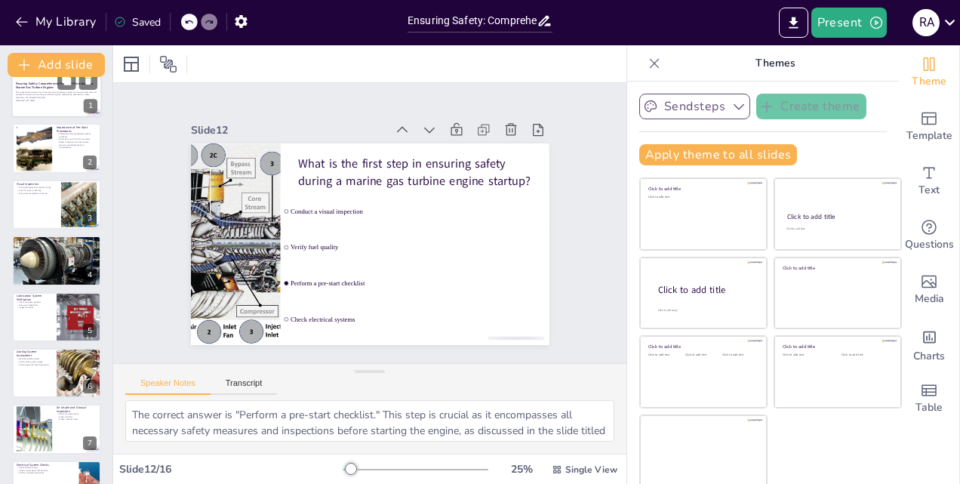
checkbox input "true"
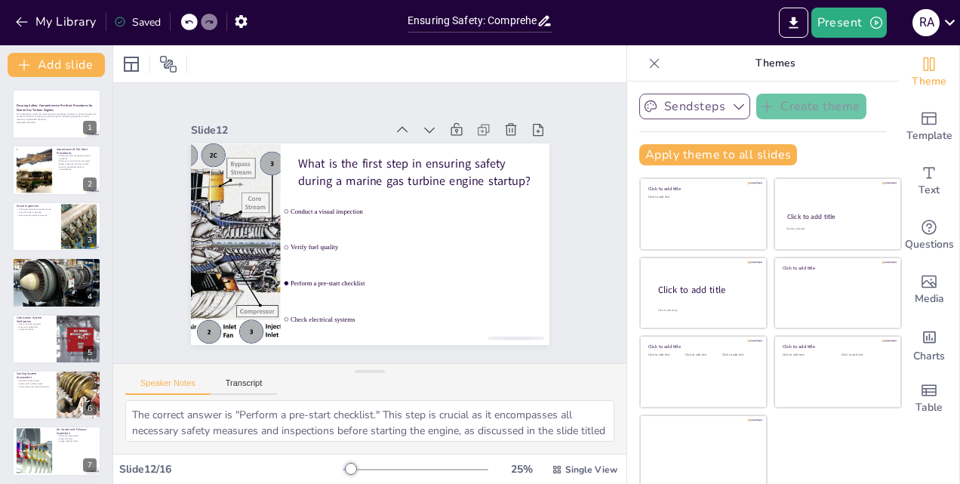
checkbox input "true"
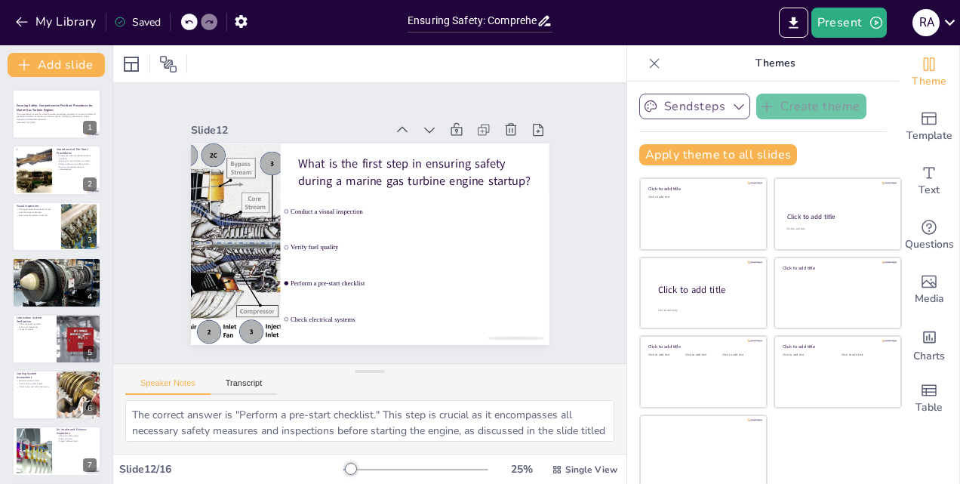
checkbox input "true"
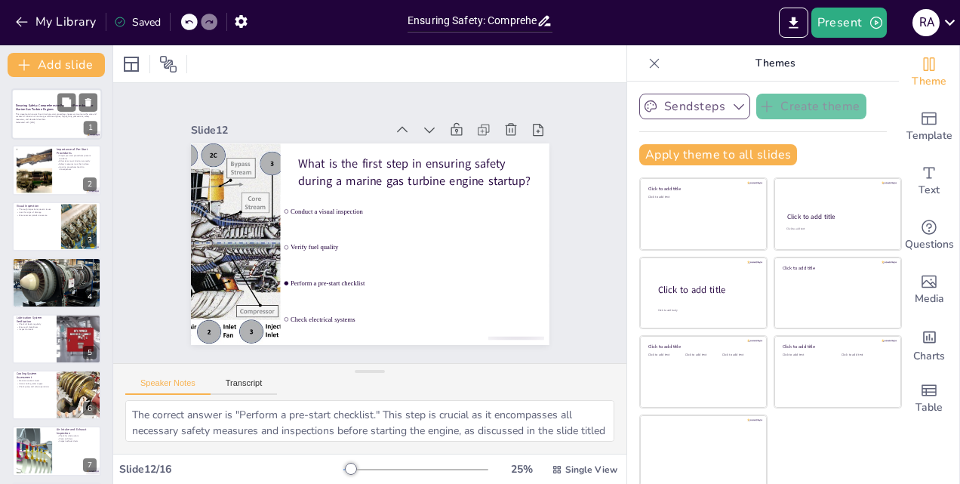
checkbox input "true"
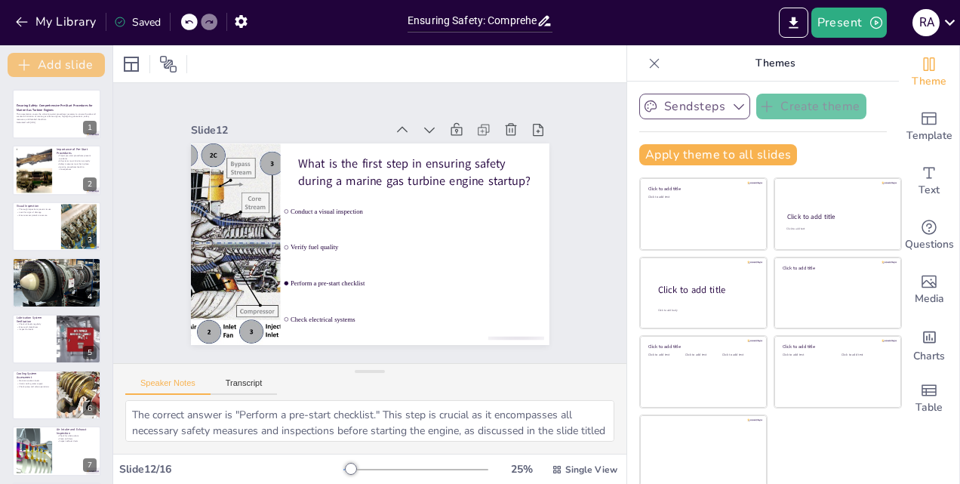
checkbox input "true"
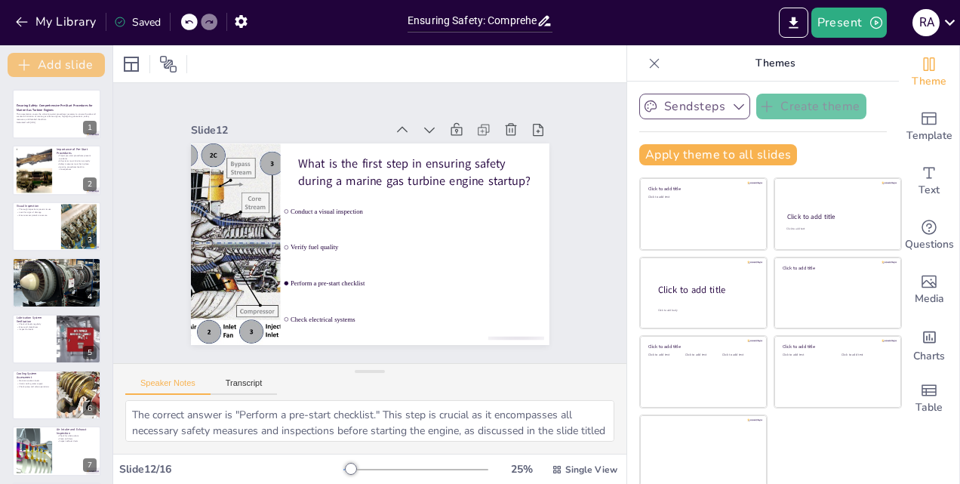
checkbox input "true"
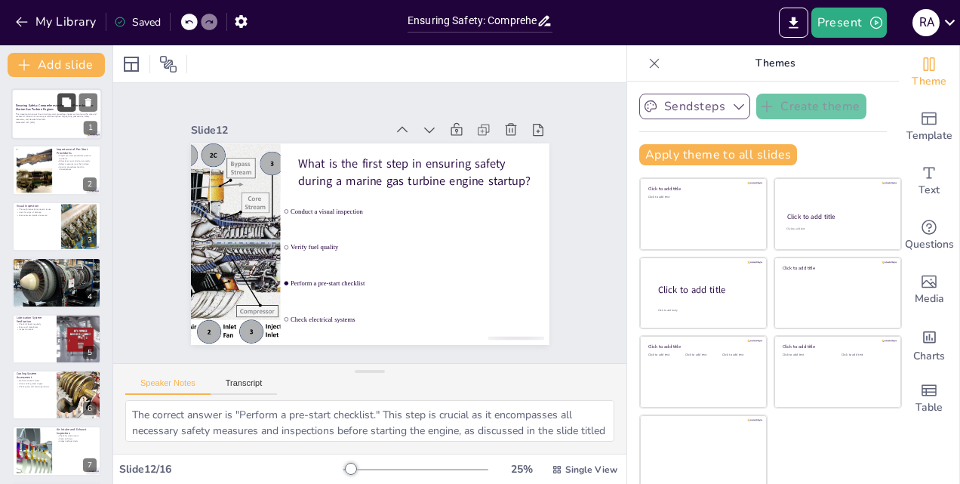
checkbox input "true"
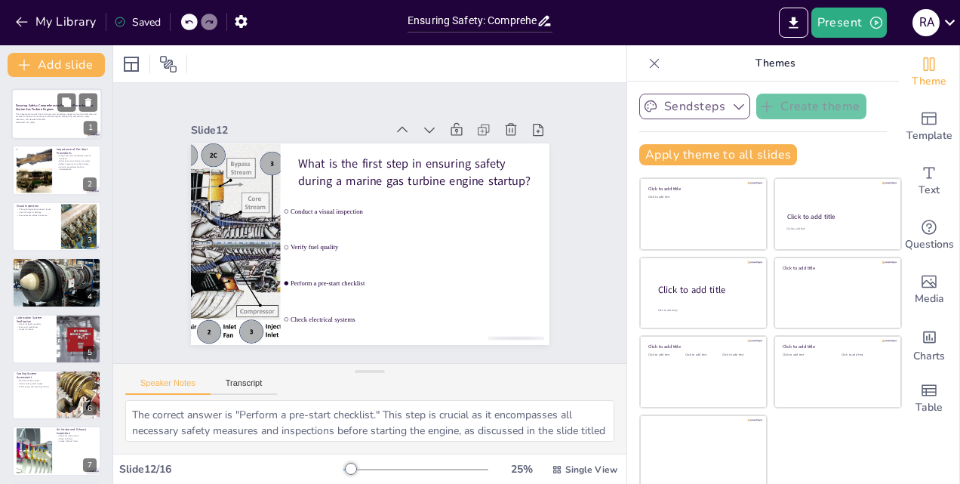
checkbox input "true"
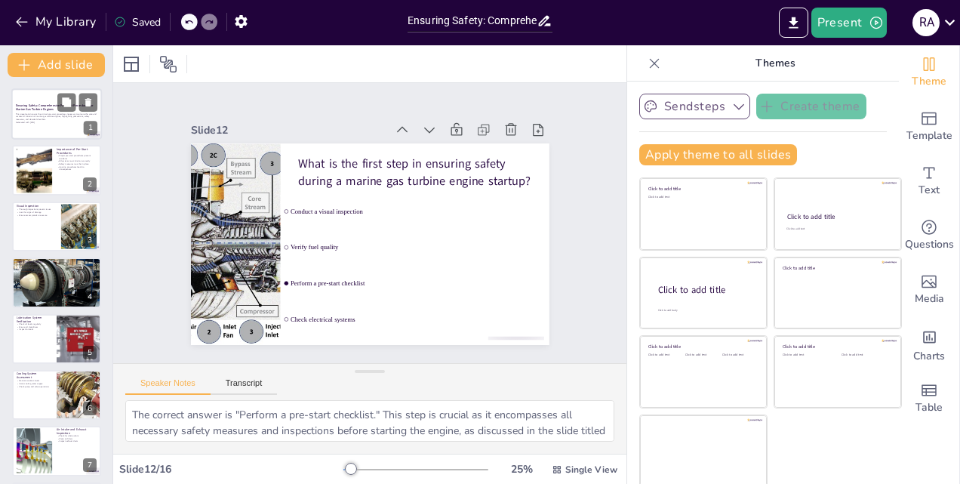
checkbox input "true"
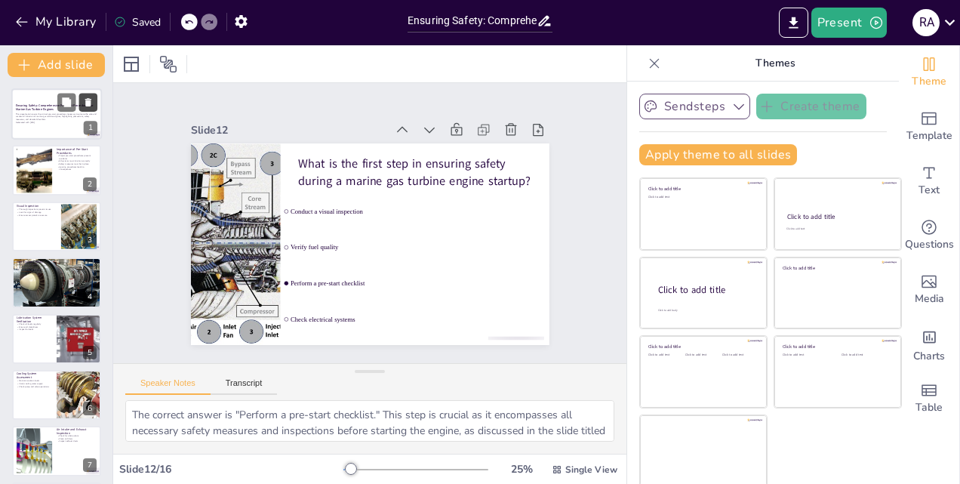
checkbox input "true"
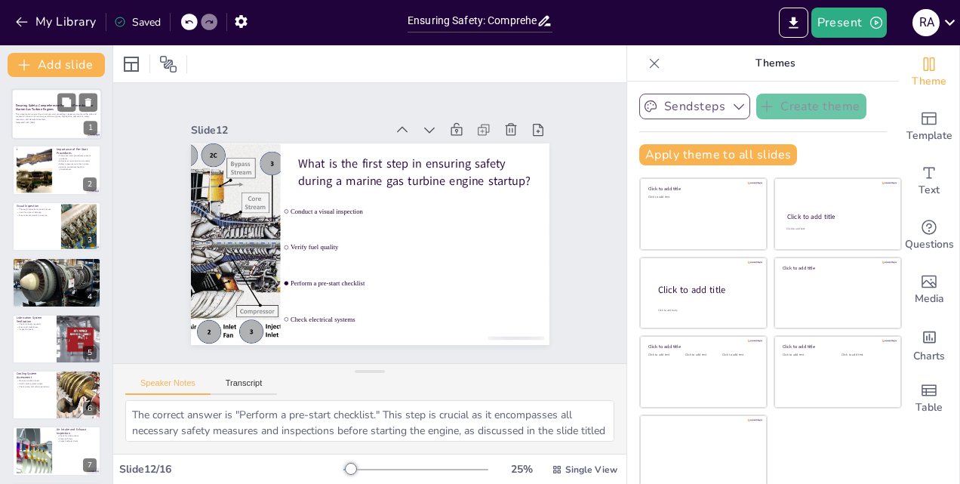
checkbox input "true"
click at [91, 131] on div "1" at bounding box center [91, 128] width 14 height 14
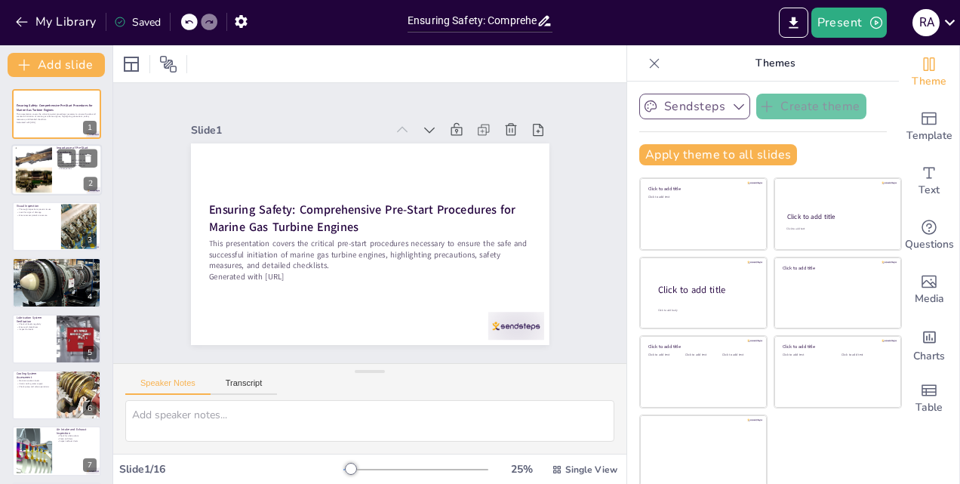
checkbox input "true"
click at [94, 186] on div "2" at bounding box center [91, 184] width 14 height 14
type textarea "Ensuring safety is paramount when operating marine gas turbine engines. Proper …"
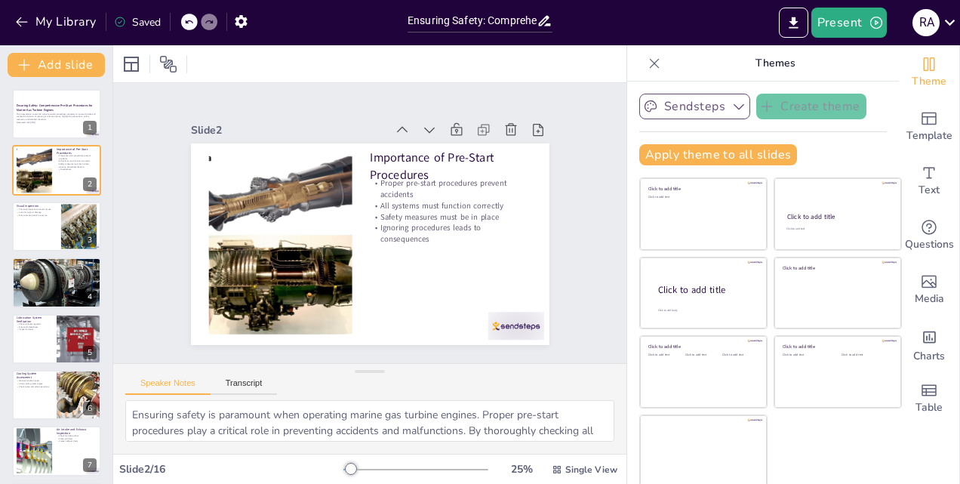
checkbox input "true"
click at [847, 21] on button "Present" at bounding box center [848, 23] width 75 height 30
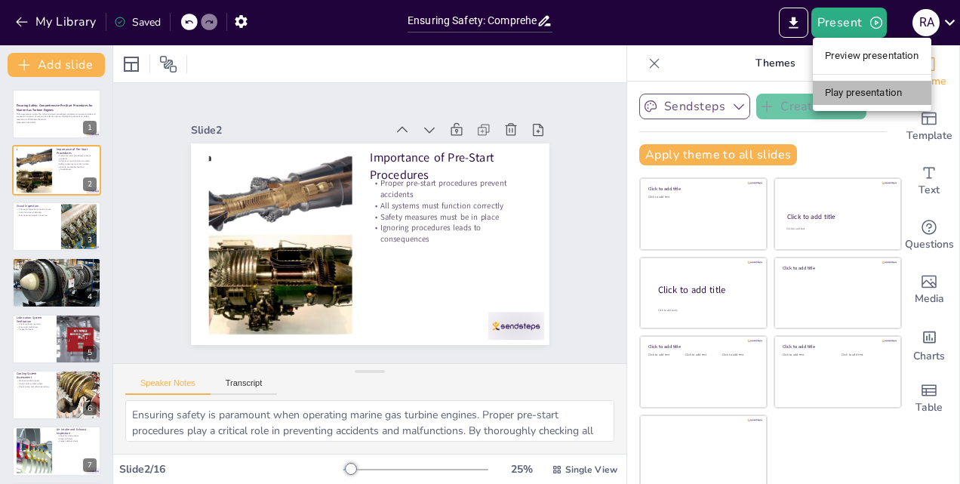
click at [843, 91] on li "Play presentation" at bounding box center [871, 93] width 118 height 24
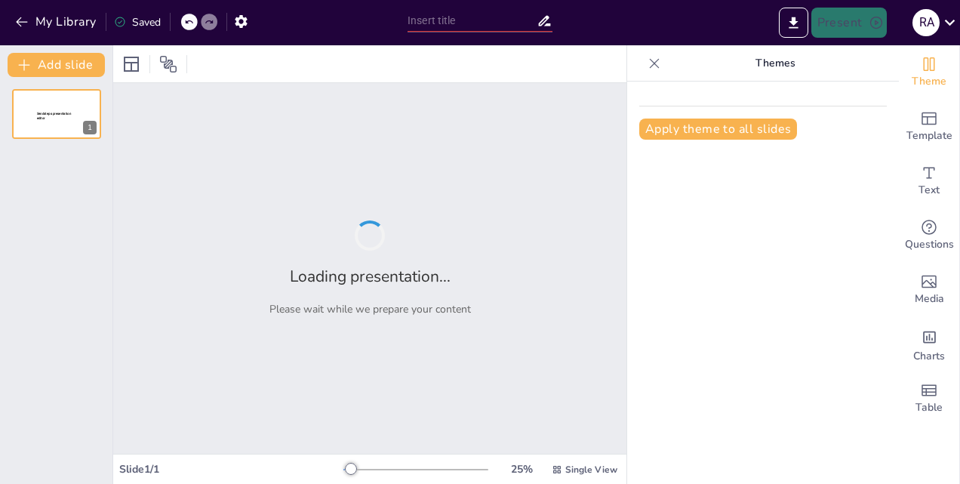
type input "Ensuring Safety: Comprehensive Pre-Start Procedures for Marine Gas Turbine Engi…"
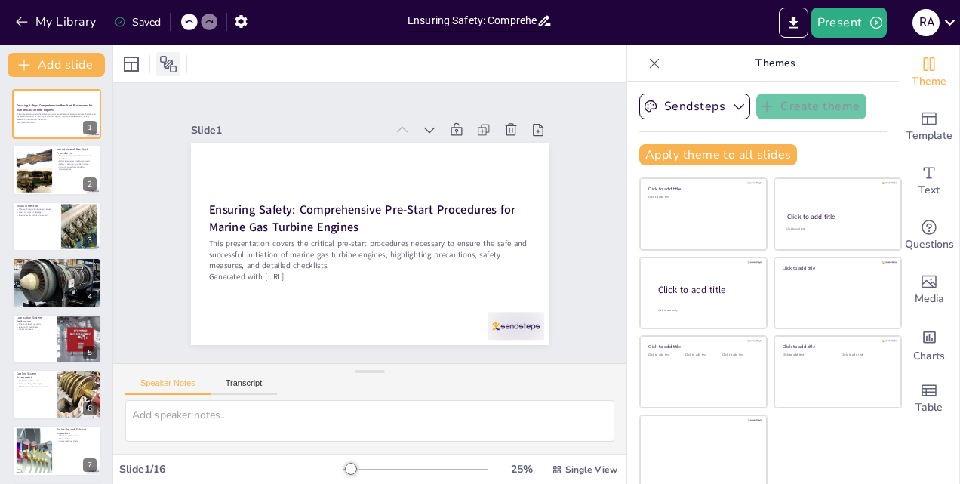
click at [171, 65] on icon at bounding box center [168, 64] width 18 height 18
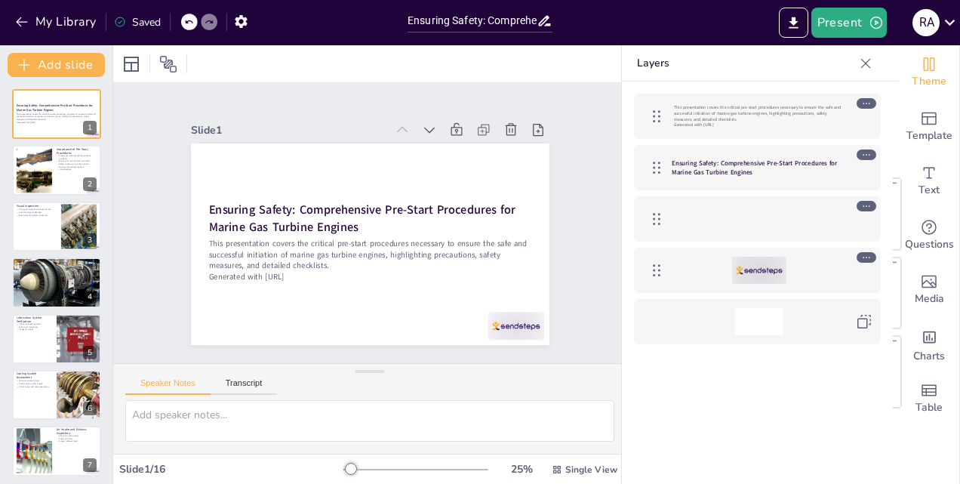
click at [869, 324] on icon at bounding box center [864, 321] width 18 height 18
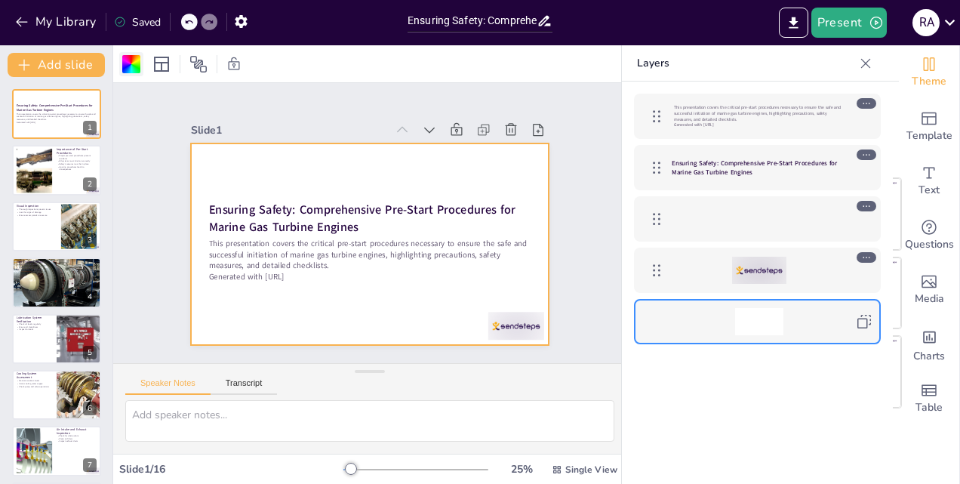
click at [139, 71] on div at bounding box center [131, 64] width 18 height 18
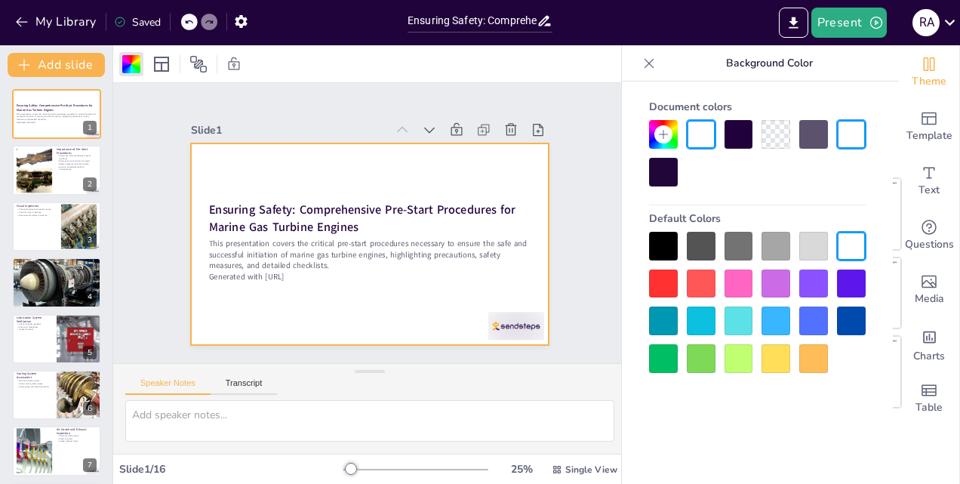
click at [647, 65] on icon at bounding box center [648, 63] width 15 height 15
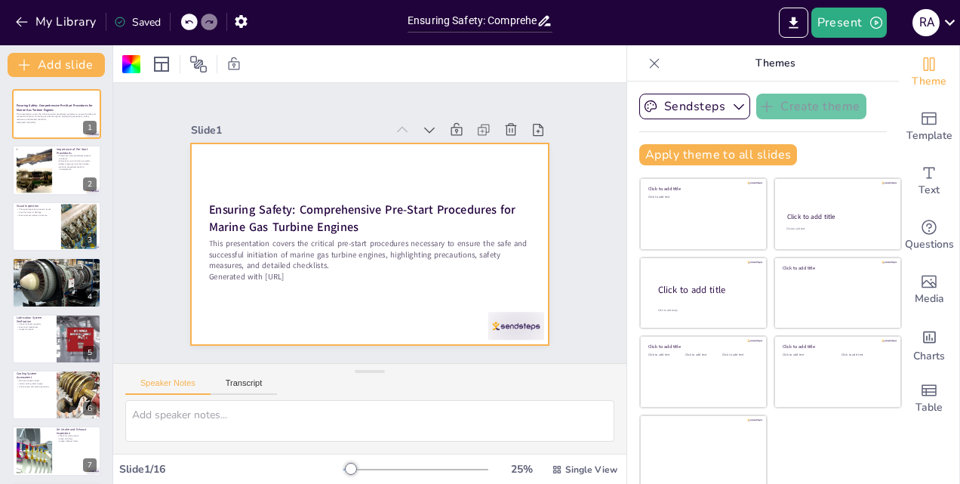
click at [646, 69] on icon at bounding box center [653, 63] width 15 height 15
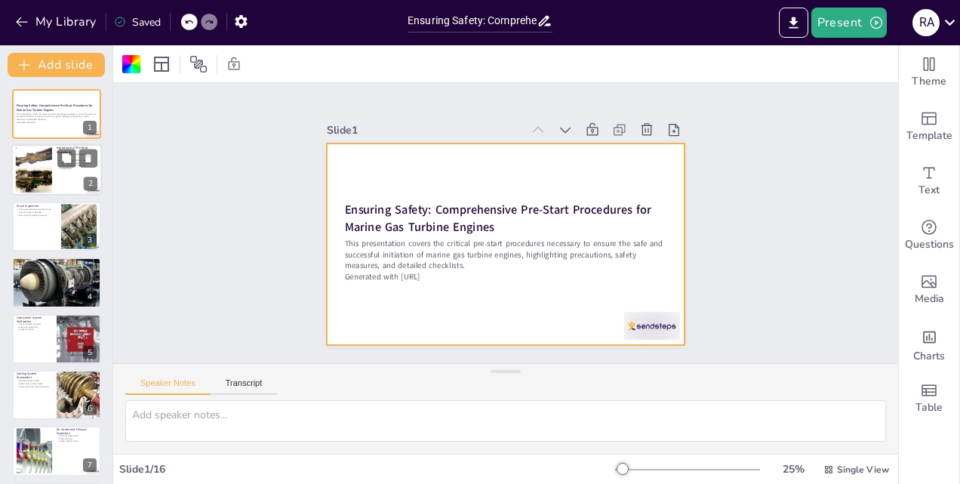
checkbox input "true"
click at [91, 185] on div "2" at bounding box center [91, 184] width 14 height 14
type textarea "Ensuring safety is paramount when operating marine gas turbine engines. Proper …"
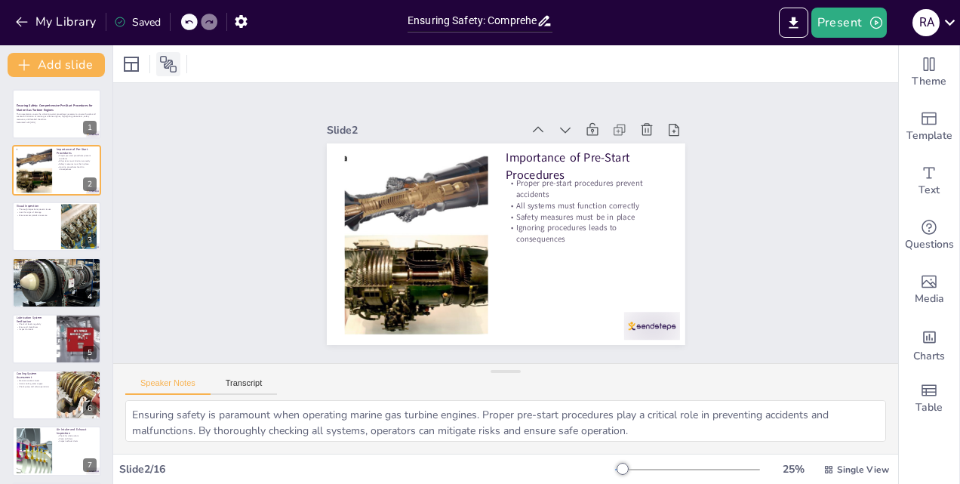
click at [174, 66] on icon at bounding box center [168, 64] width 17 height 17
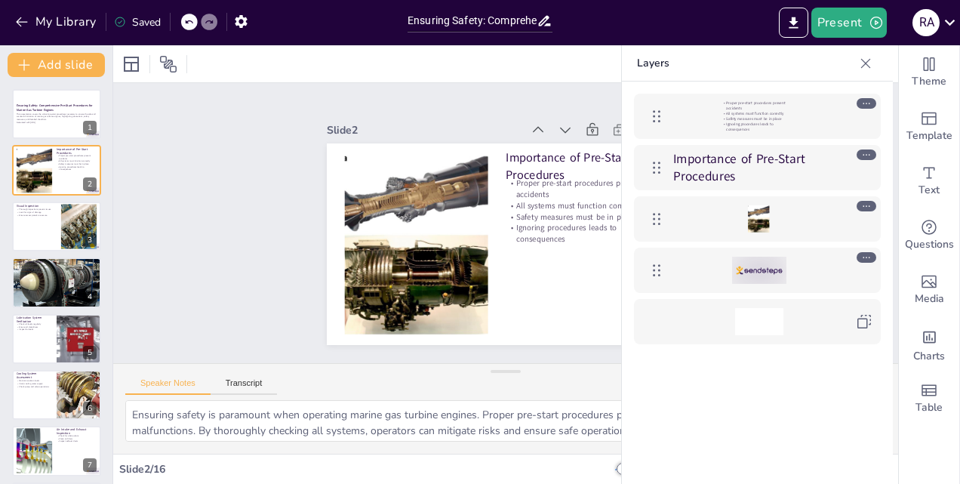
click at [868, 63] on icon at bounding box center [865, 63] width 15 height 15
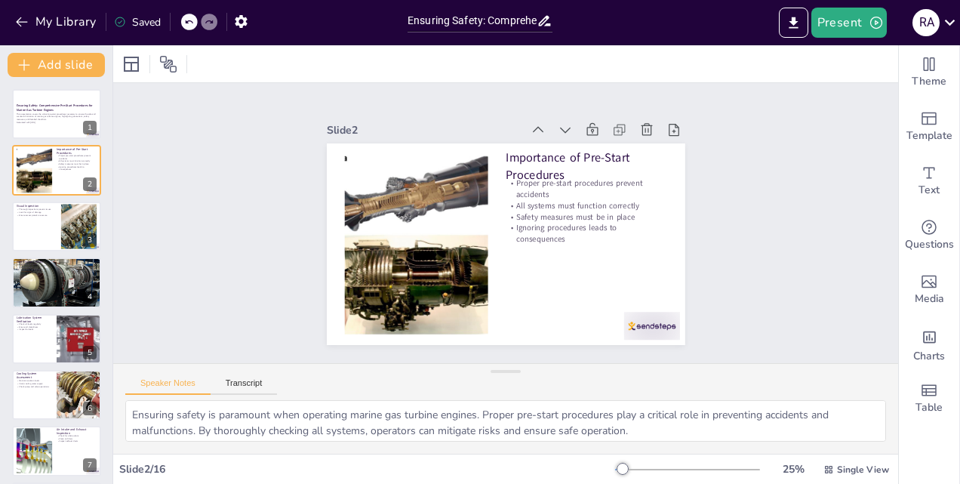
checkbox input "true"
